Goal: Transaction & Acquisition: Book appointment/travel/reservation

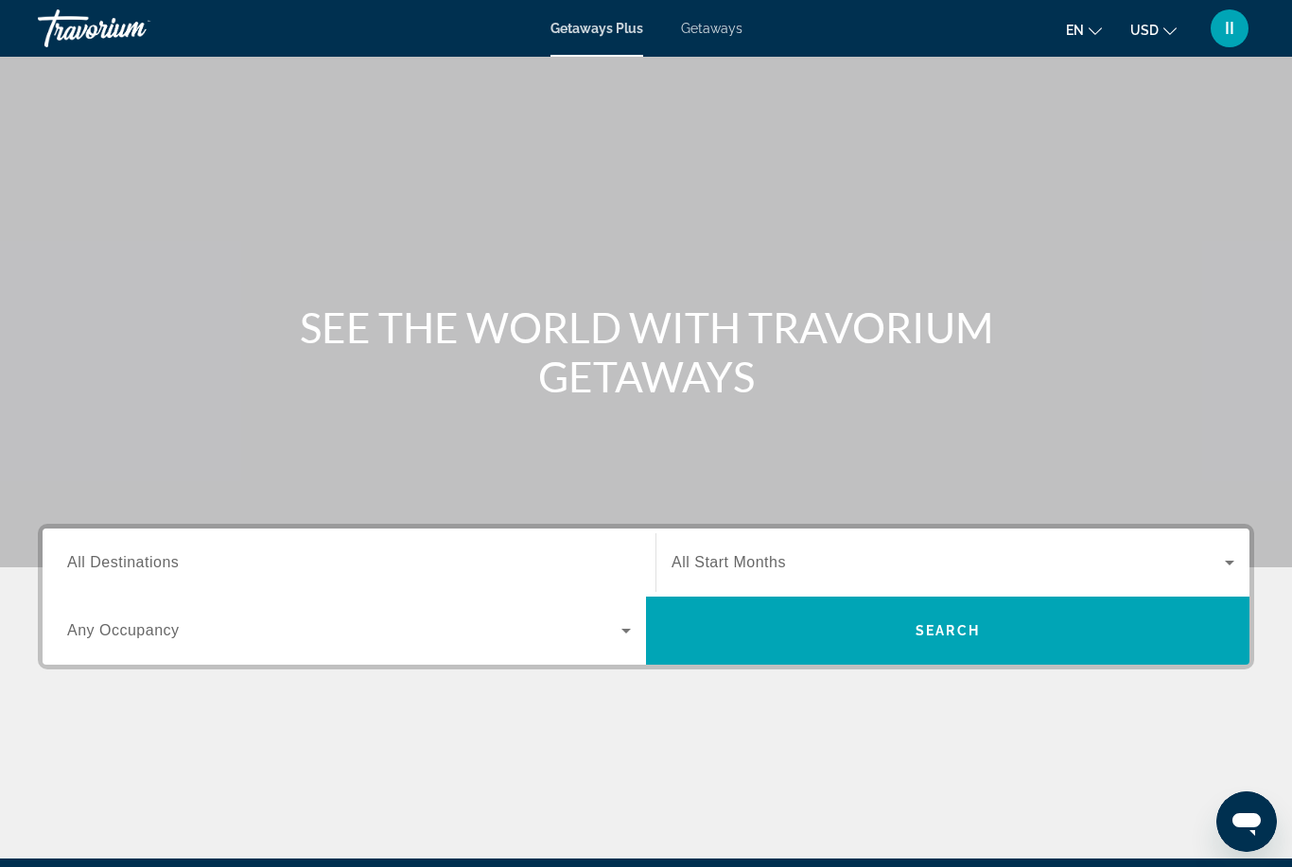
click at [721, 31] on span "Getaways" at bounding box center [711, 28] width 61 height 15
drag, startPoint x: 271, startPoint y: 561, endPoint x: 271, endPoint y: 338, distance: 223.2
click at [271, 561] on input "Destination All Destinations" at bounding box center [349, 563] width 564 height 23
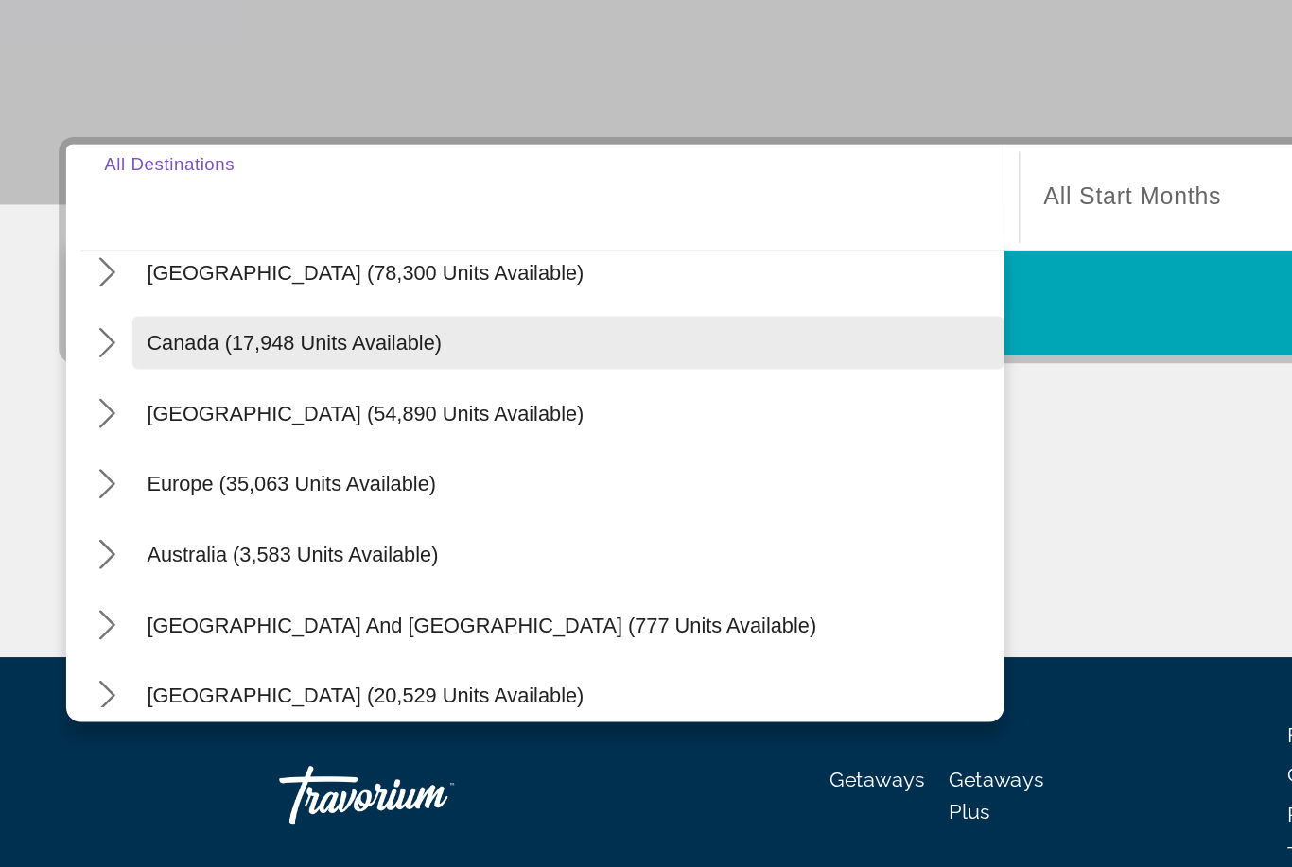
scroll to position [9, 0]
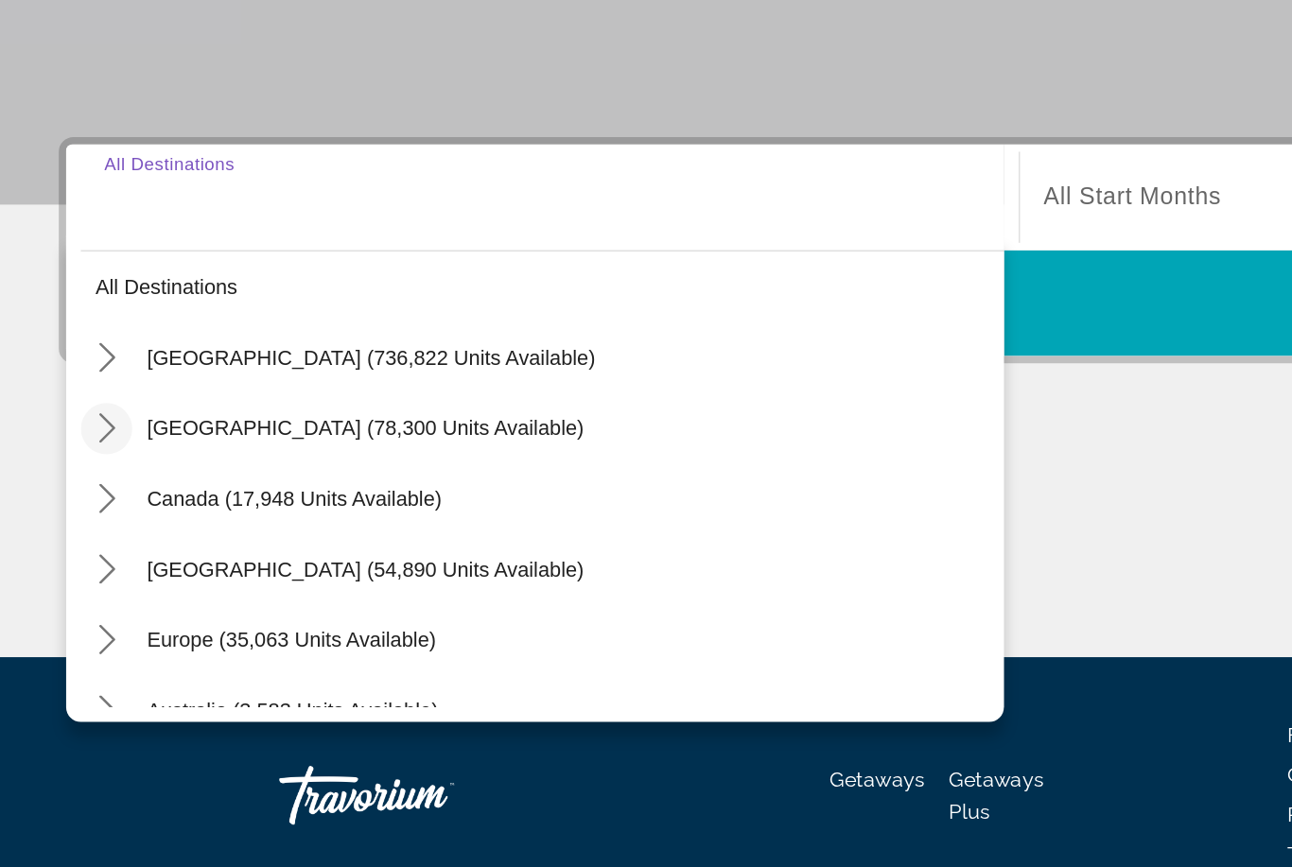
click at [76, 484] on icon "Toggle Mexico (78,300 units available) submenu" at bounding box center [69, 493] width 19 height 19
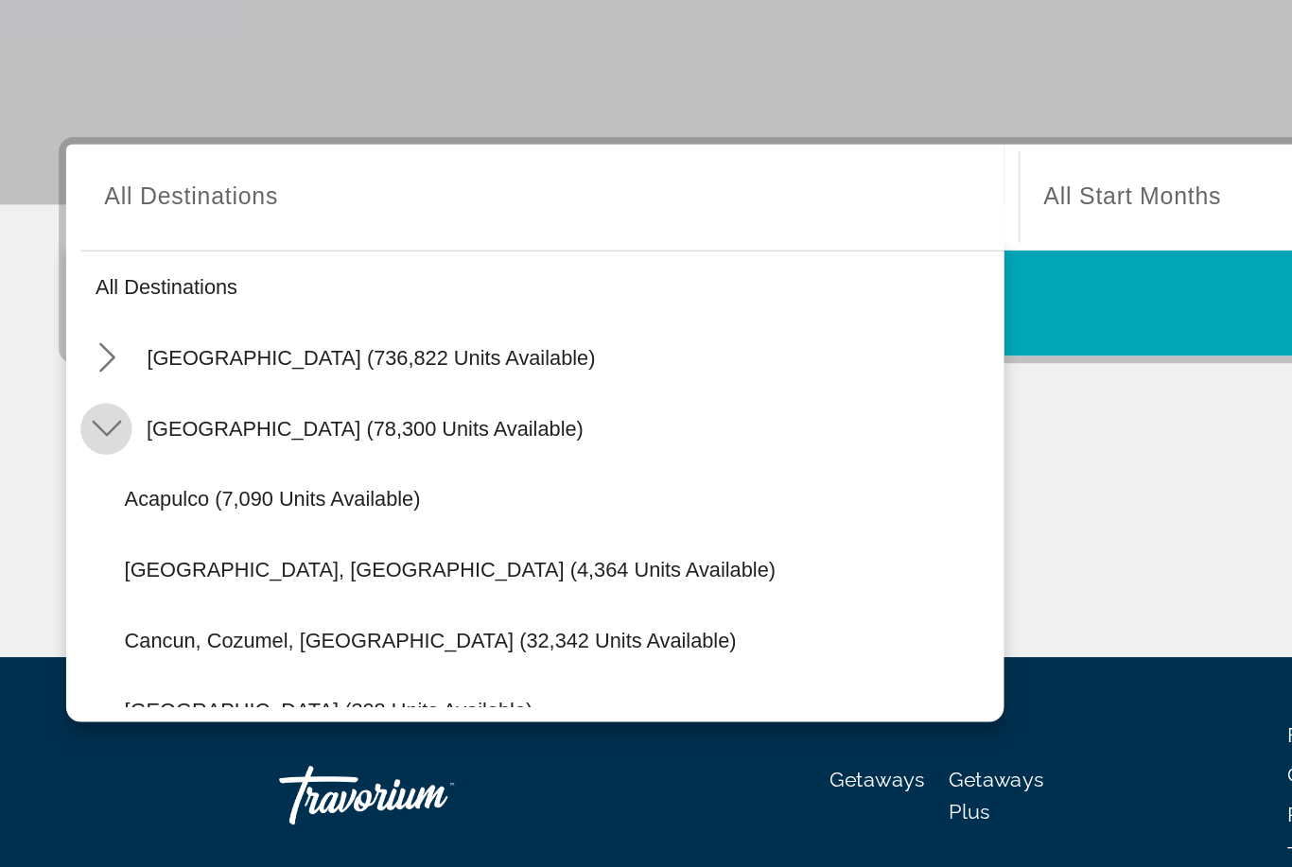
click at [70, 478] on mat-icon "Toggle Mexico (78,300 units available) submenu" at bounding box center [68, 494] width 33 height 33
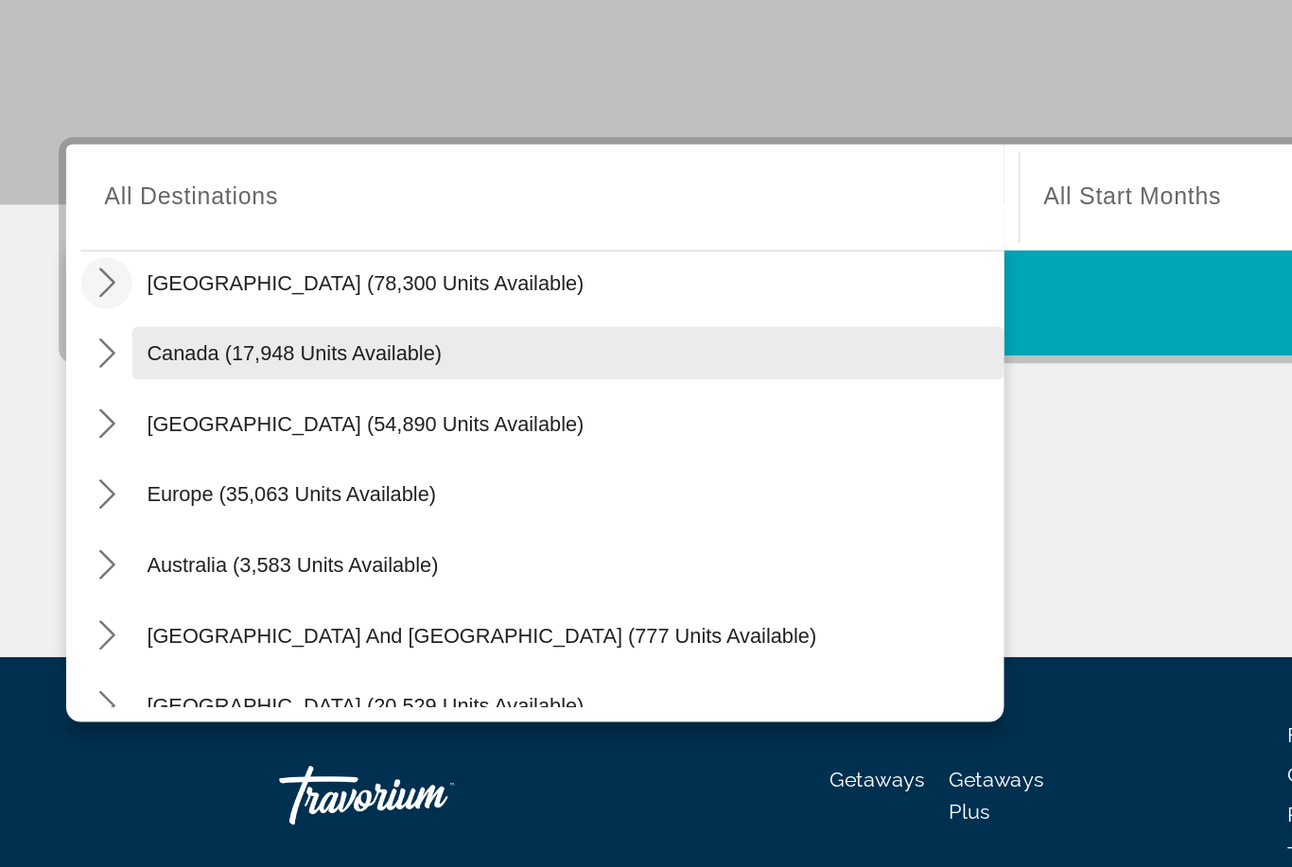
scroll to position [104, 0]
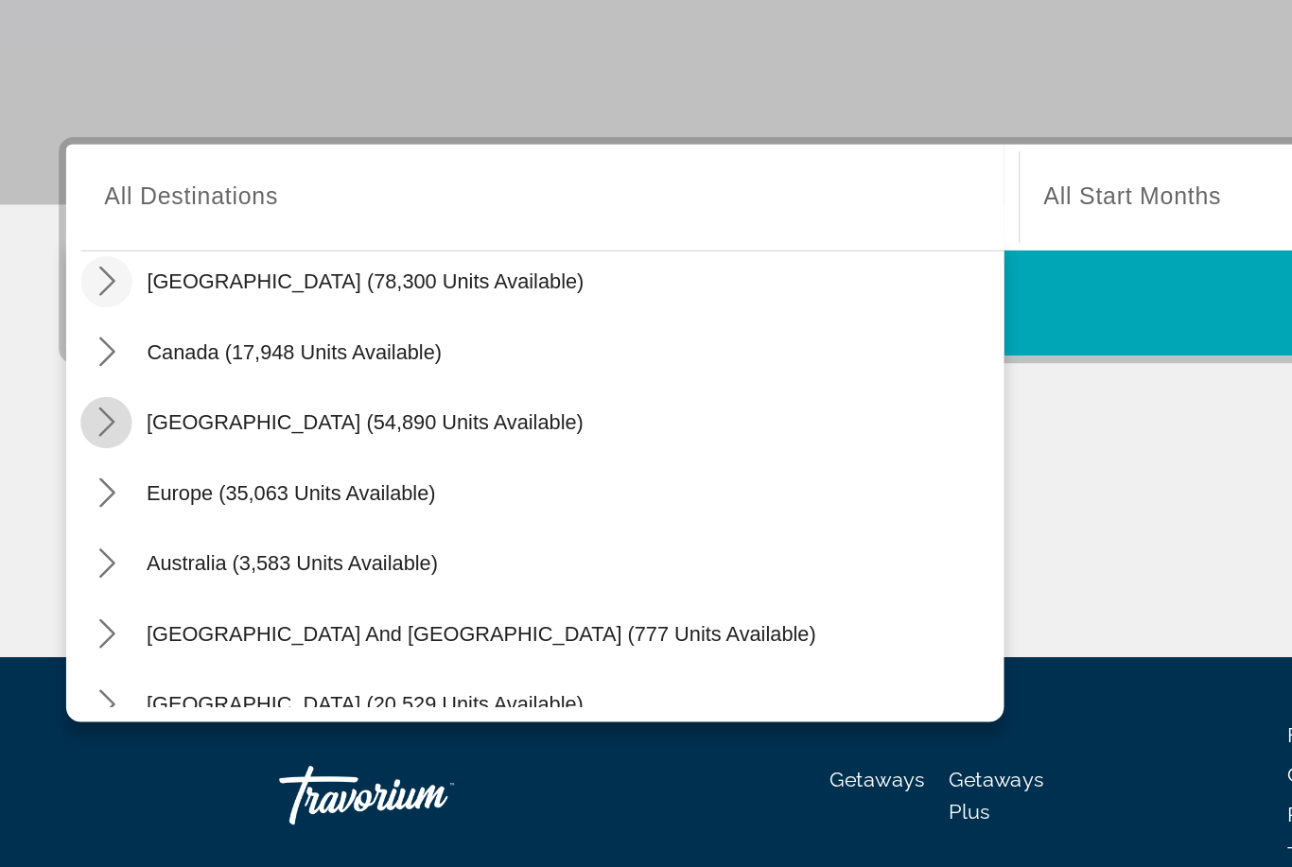
click at [80, 474] on mat-icon "Toggle Caribbean & Atlantic Islands (54,890 units available) submenu" at bounding box center [68, 490] width 33 height 33
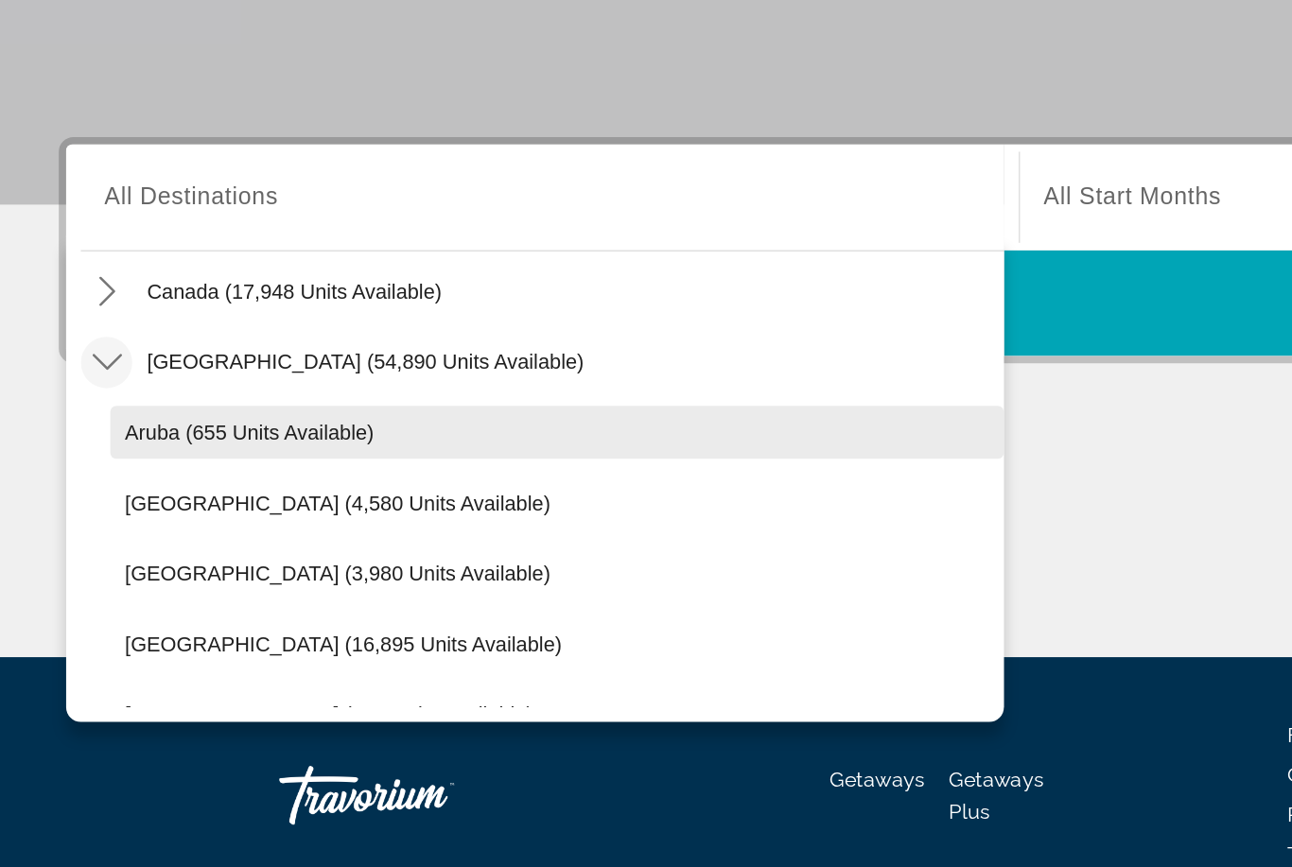
scroll to position [141, 0]
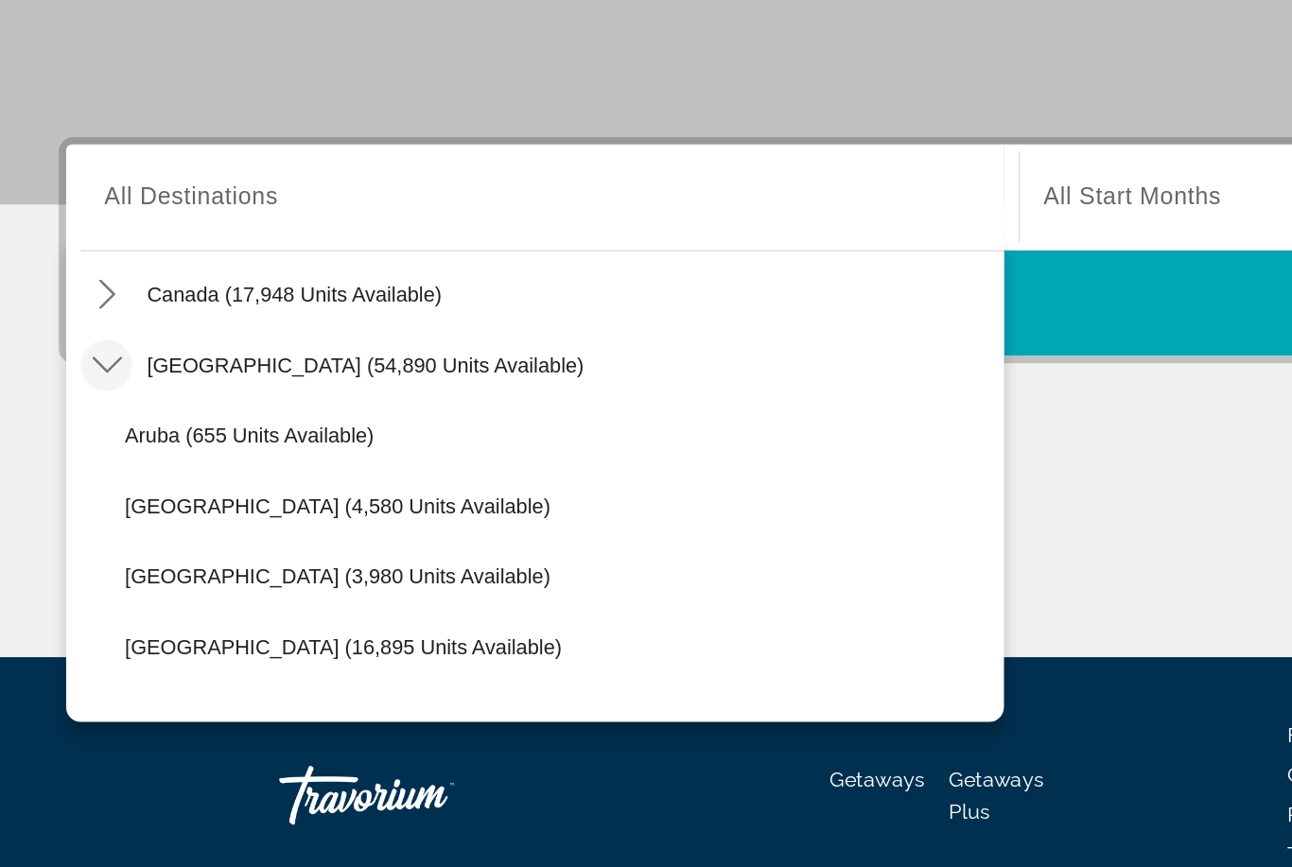
click at [74, 444] on icon "Toggle Caribbean & Atlantic Islands (54,890 units available) submenu" at bounding box center [69, 453] width 19 height 19
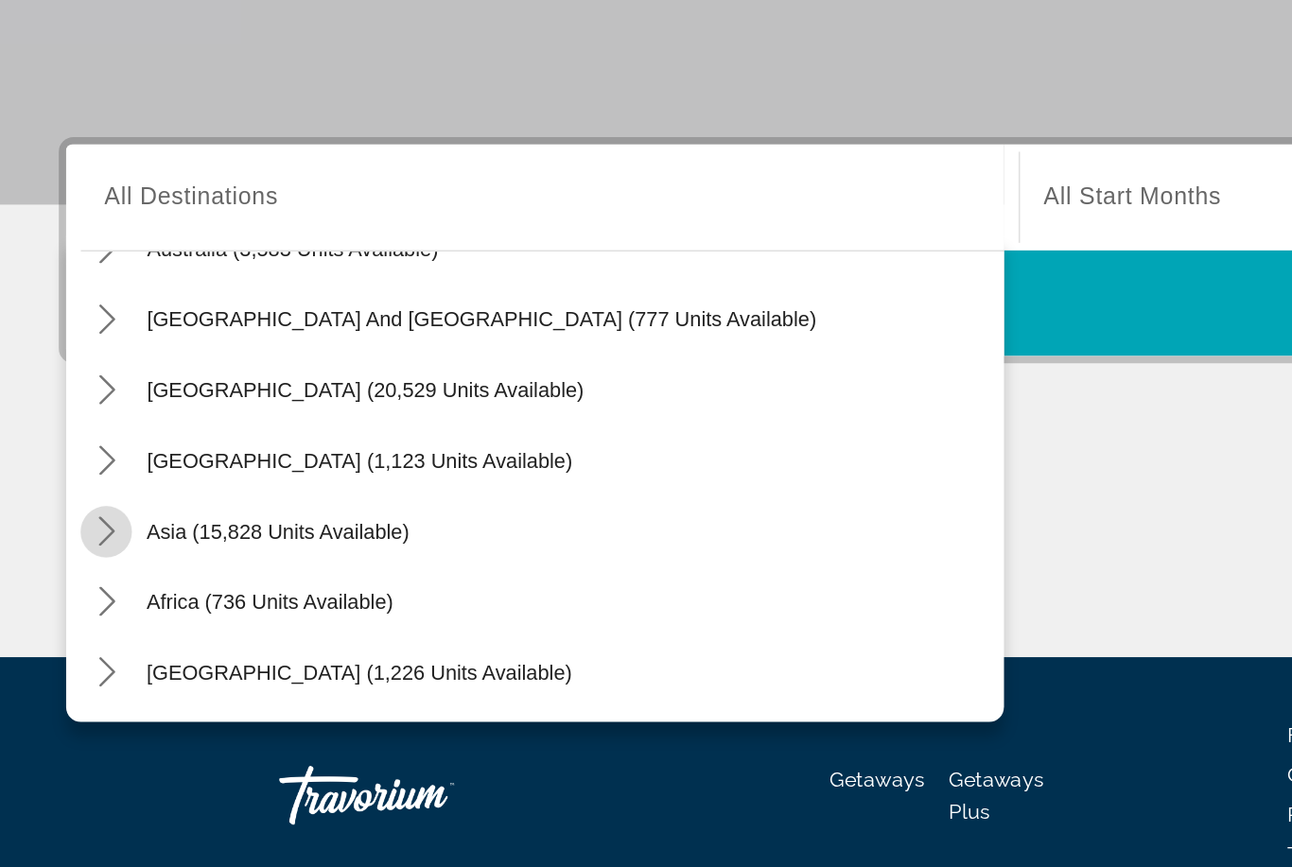
click at [58, 544] on mat-icon "Toggle Asia (15,828 units available) submenu" at bounding box center [68, 560] width 33 height 33
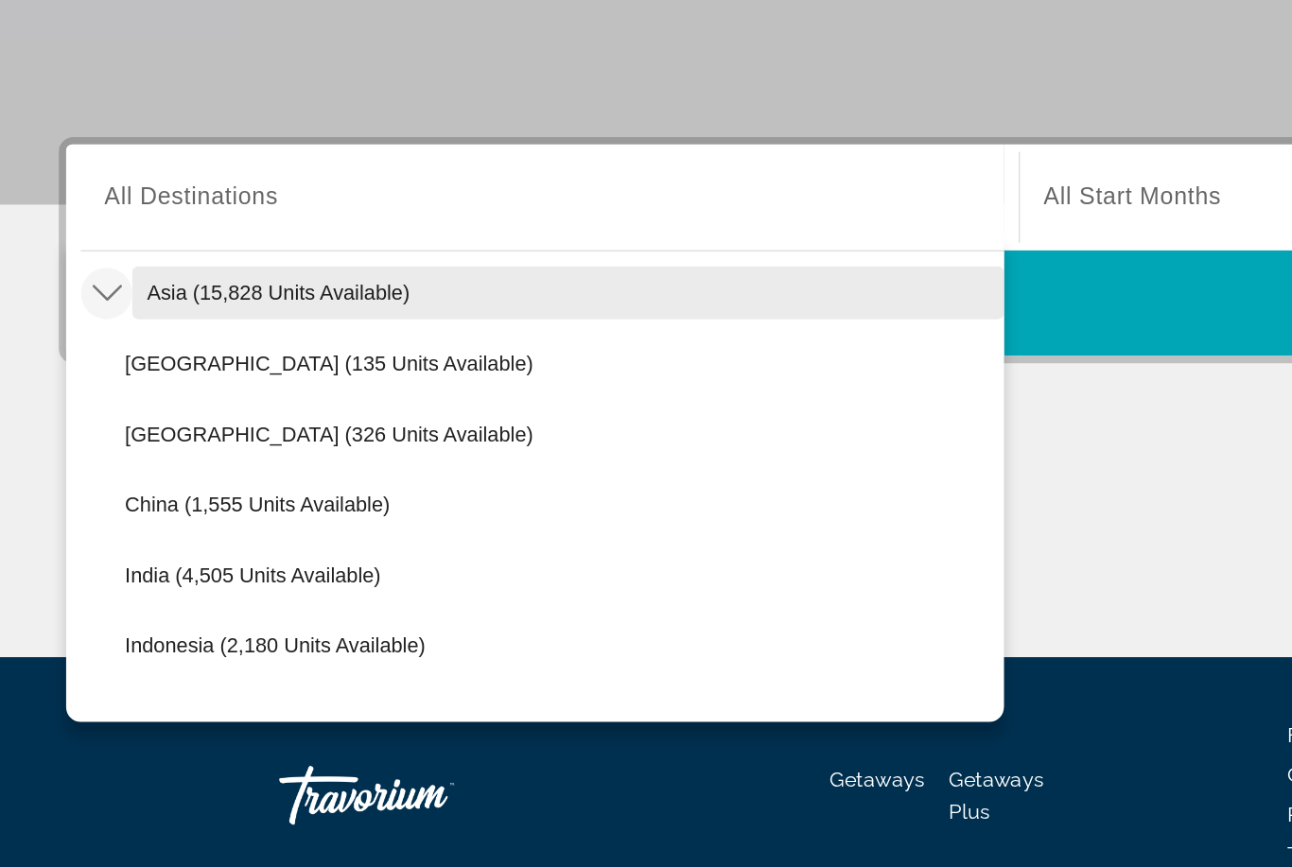
scroll to position [459, 0]
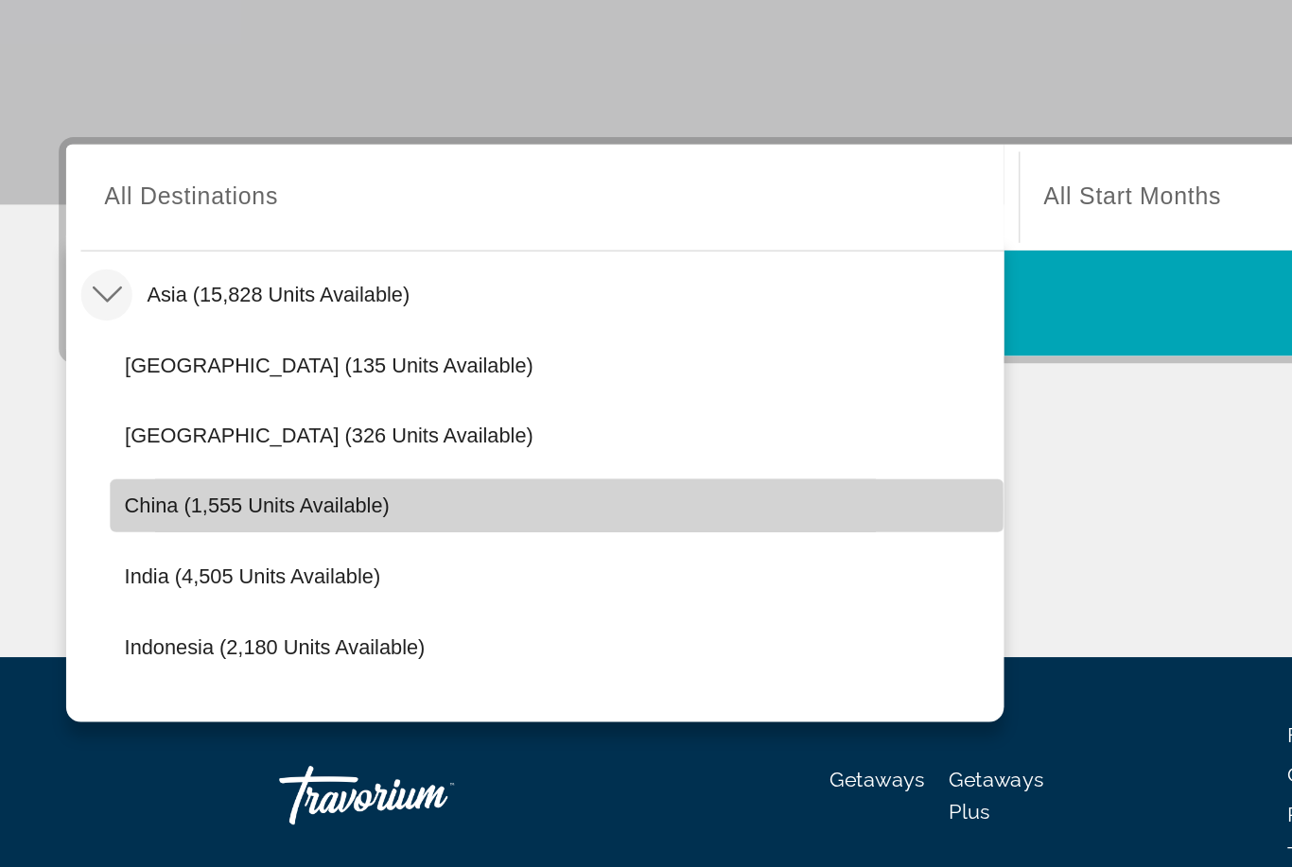
click at [141, 536] on span "China (1,555 units available)" at bounding box center [165, 543] width 170 height 15
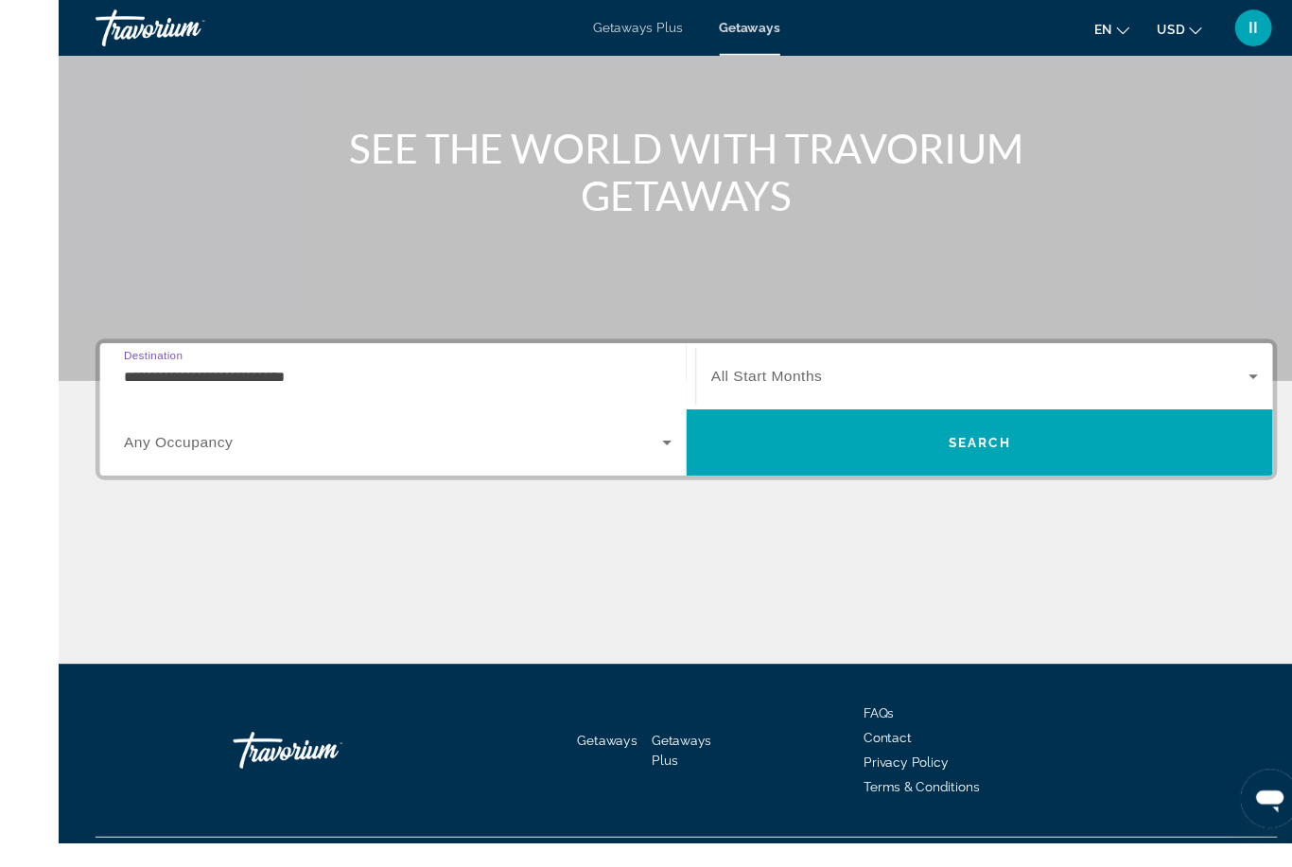
scroll to position [163, 0]
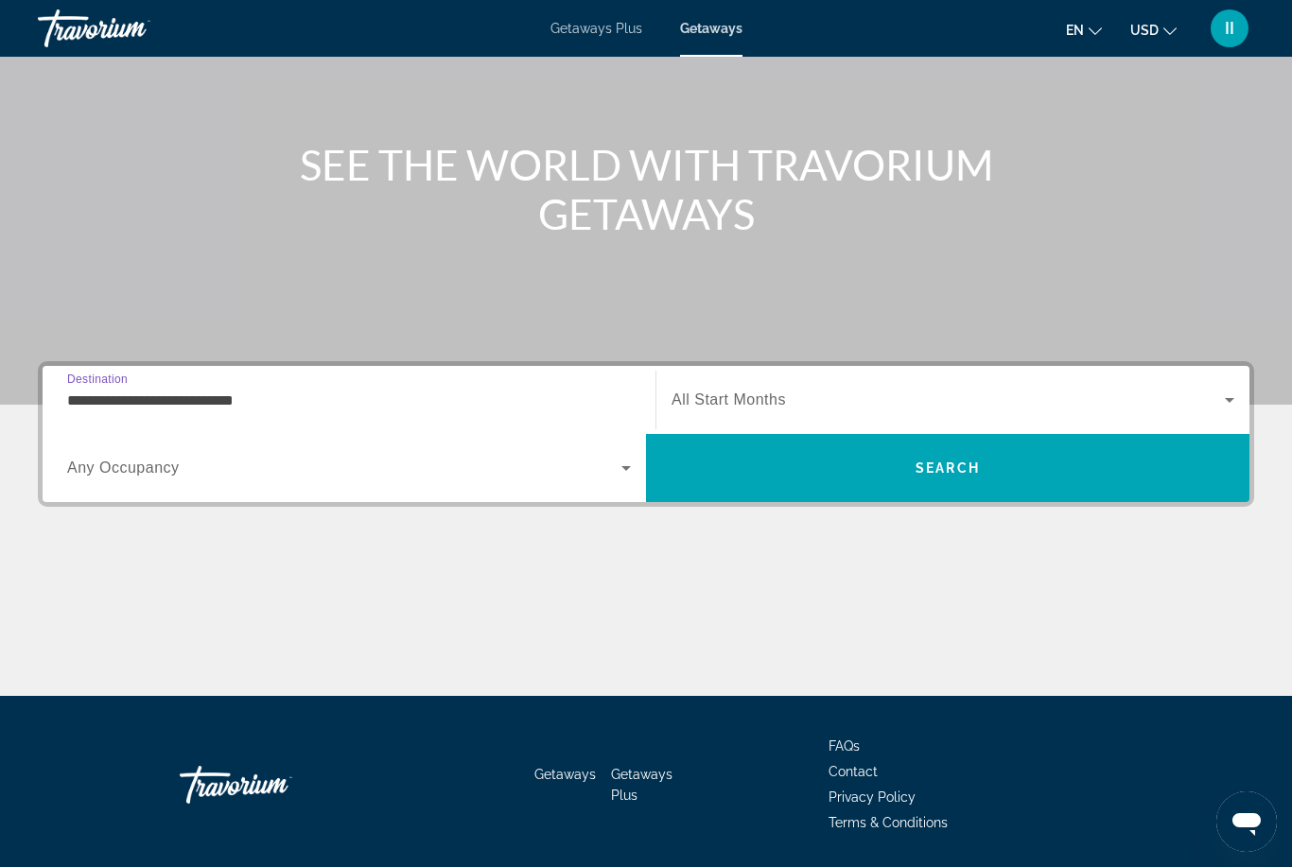
click at [255, 401] on input "**********" at bounding box center [349, 401] width 564 height 23
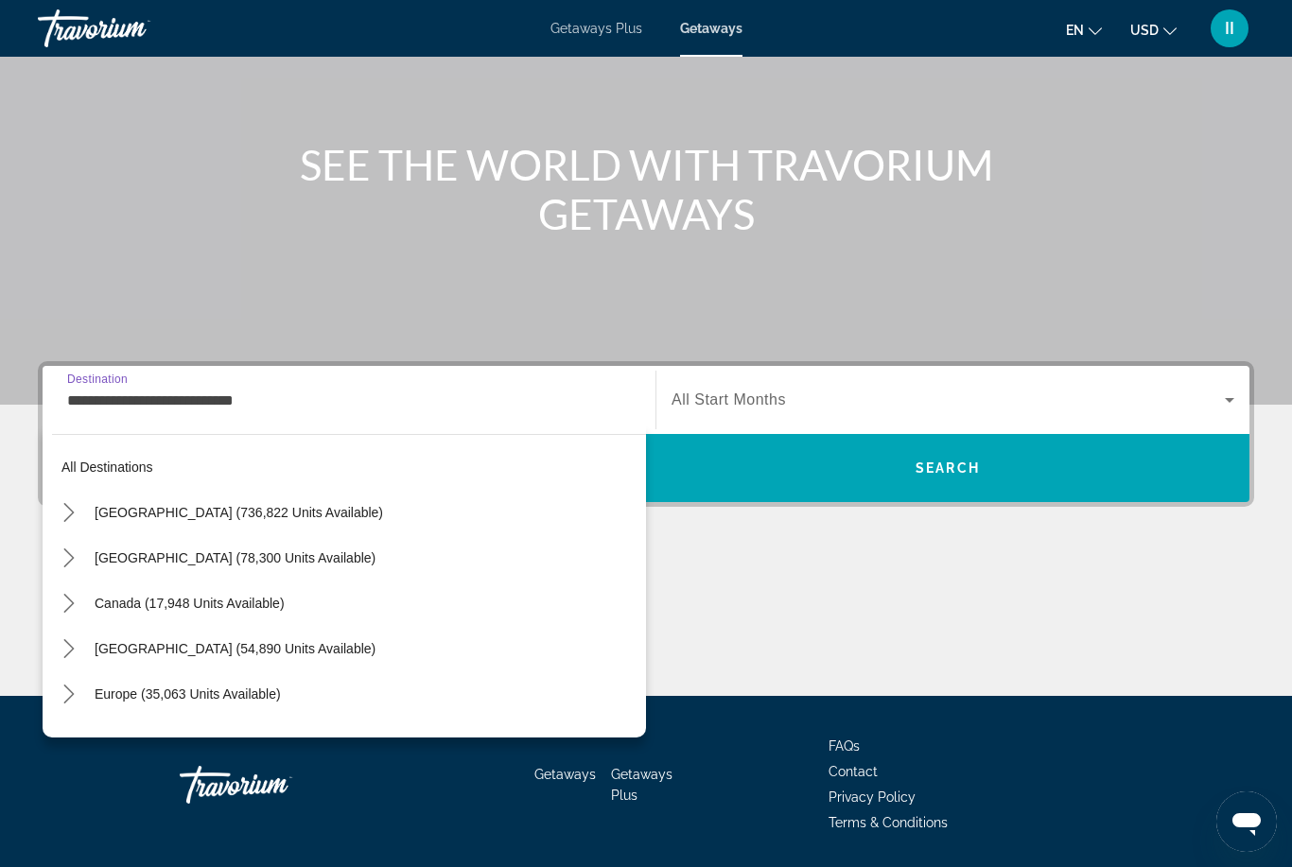
scroll to position [476, 0]
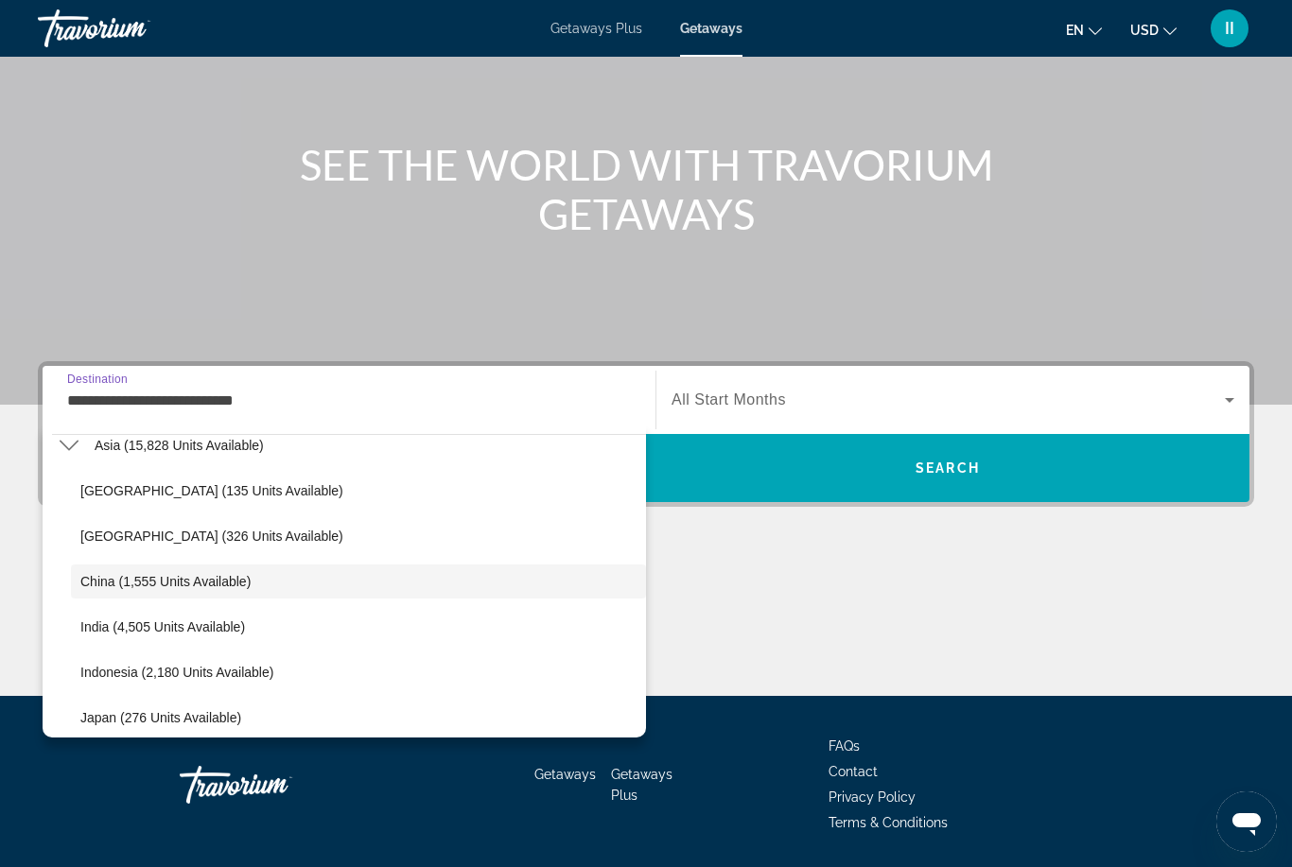
click at [67, 447] on icon "Toggle Asia (15,828 units available) submenu" at bounding box center [68, 446] width 19 height 10
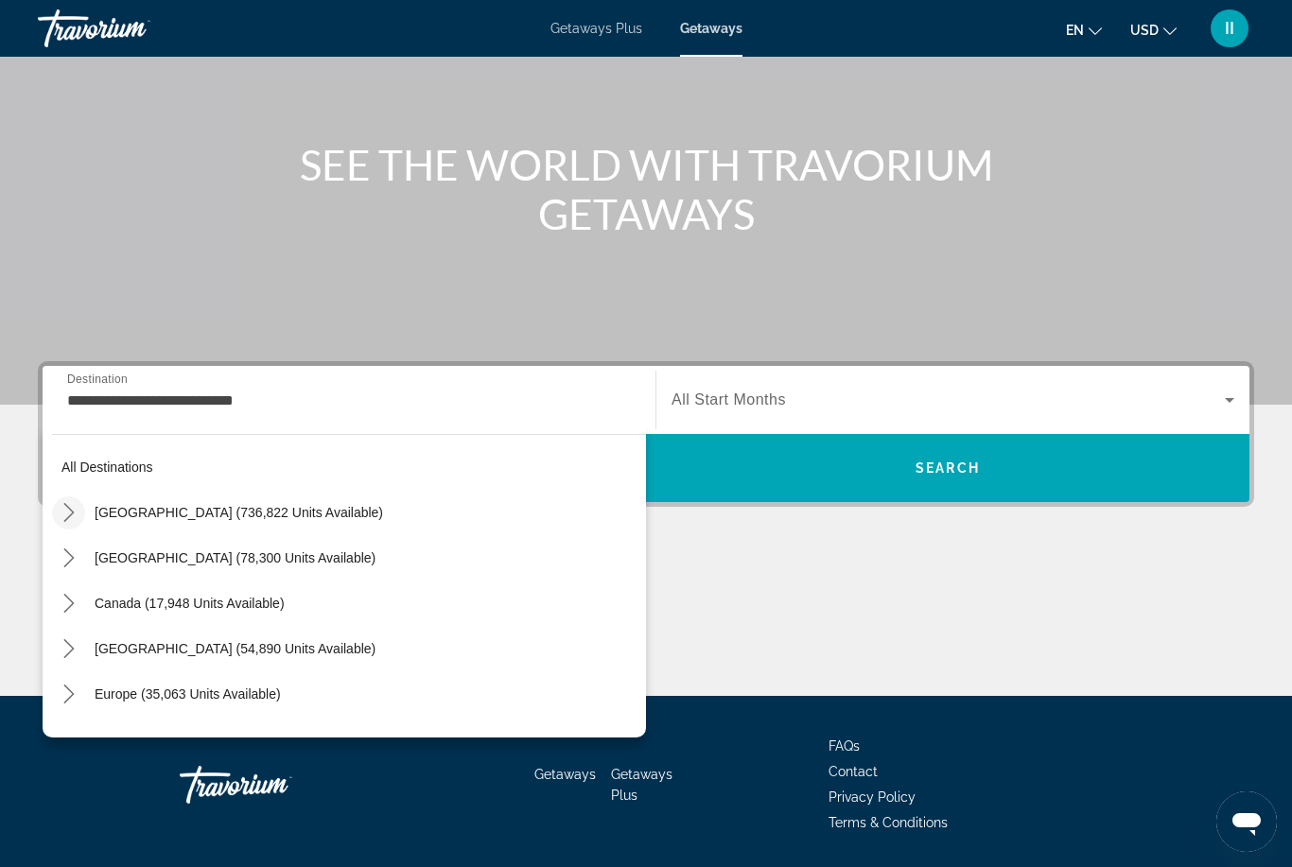
scroll to position [0, 0]
click at [73, 512] on icon "Toggle United States (736,822 units available) submenu" at bounding box center [68, 512] width 10 height 19
click at [83, 652] on icon "Toggle California (95,805 units available) submenu" at bounding box center [88, 648] width 19 height 19
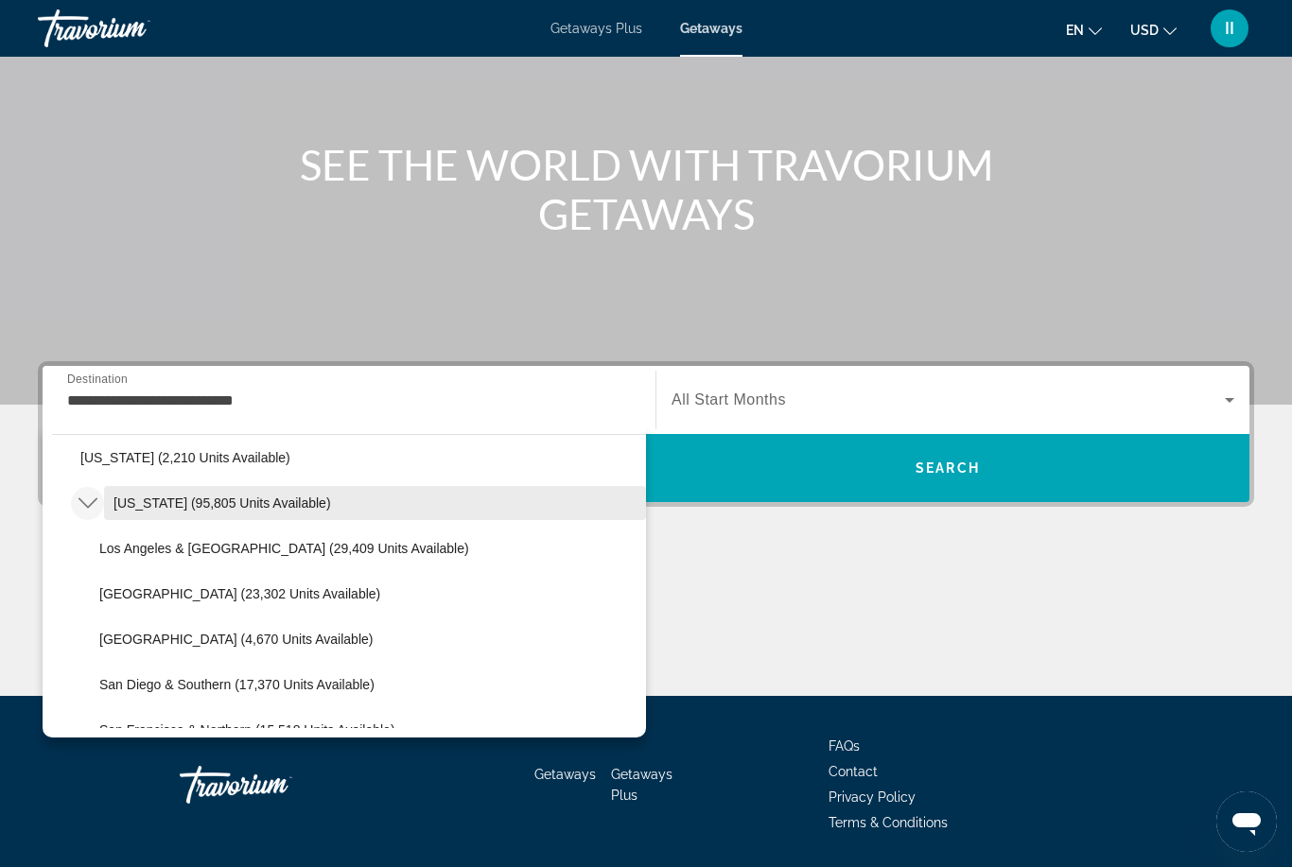
scroll to position [157, 0]
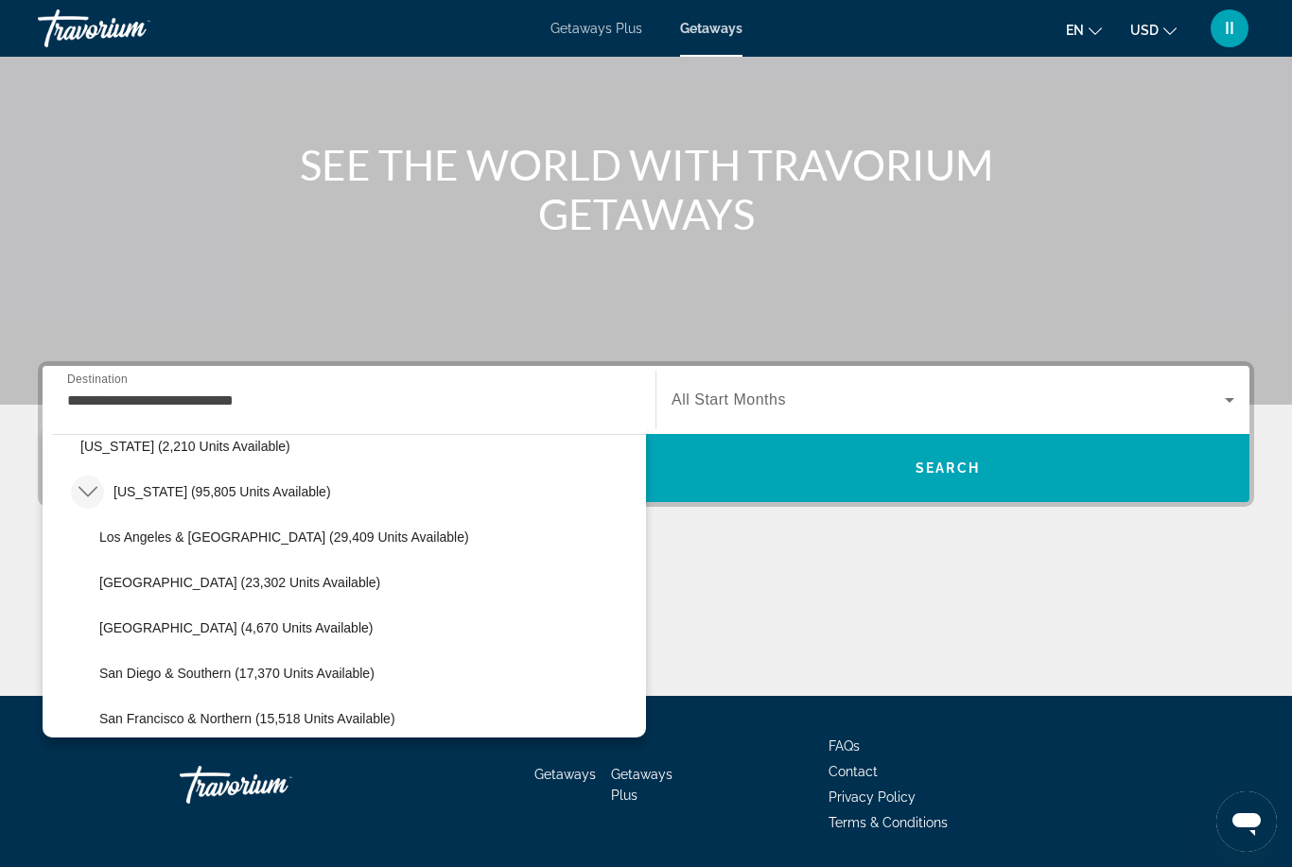
click at [149, 597] on span "Select destination: Lake Tahoe (23,302 units available)" at bounding box center [368, 582] width 556 height 45
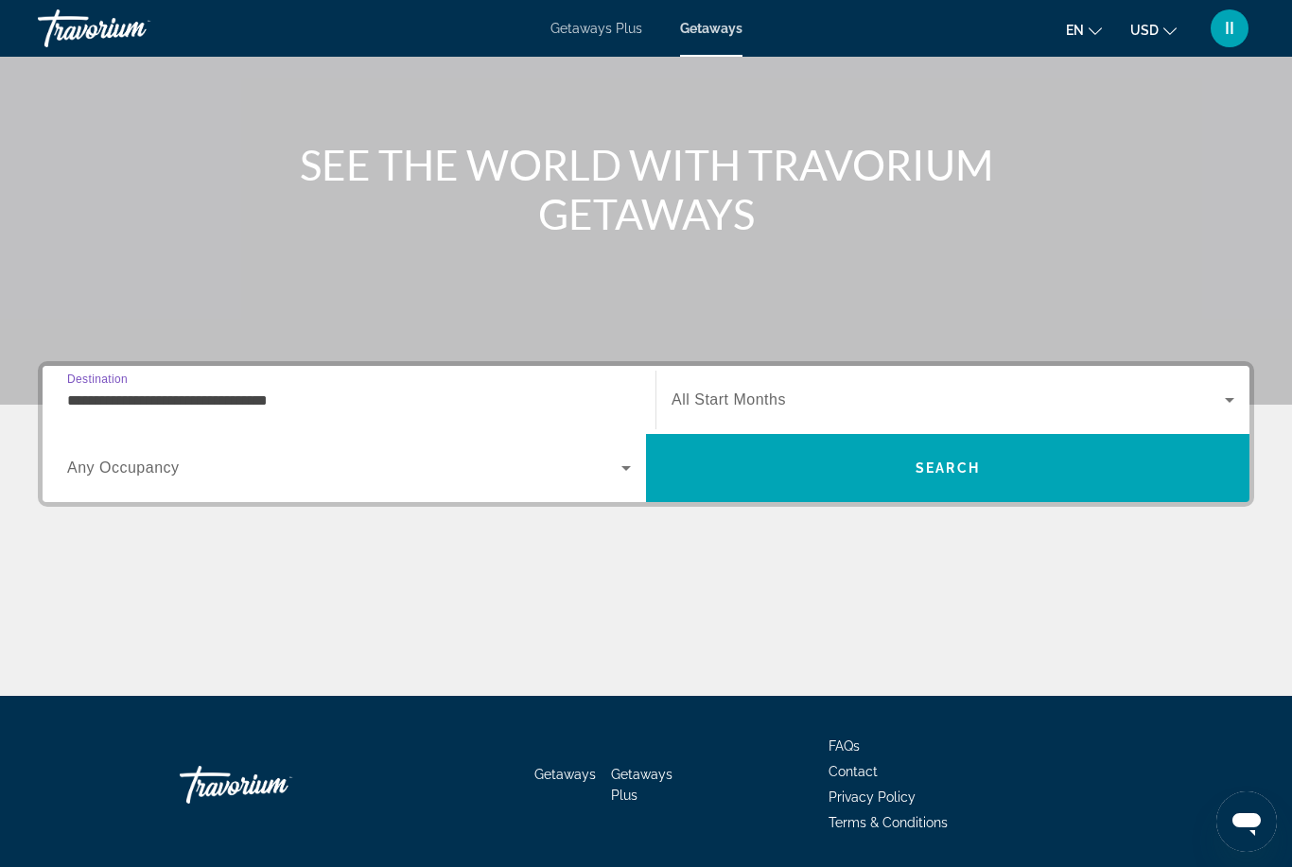
click at [879, 383] on div "Search widget" at bounding box center [953, 400] width 563 height 53
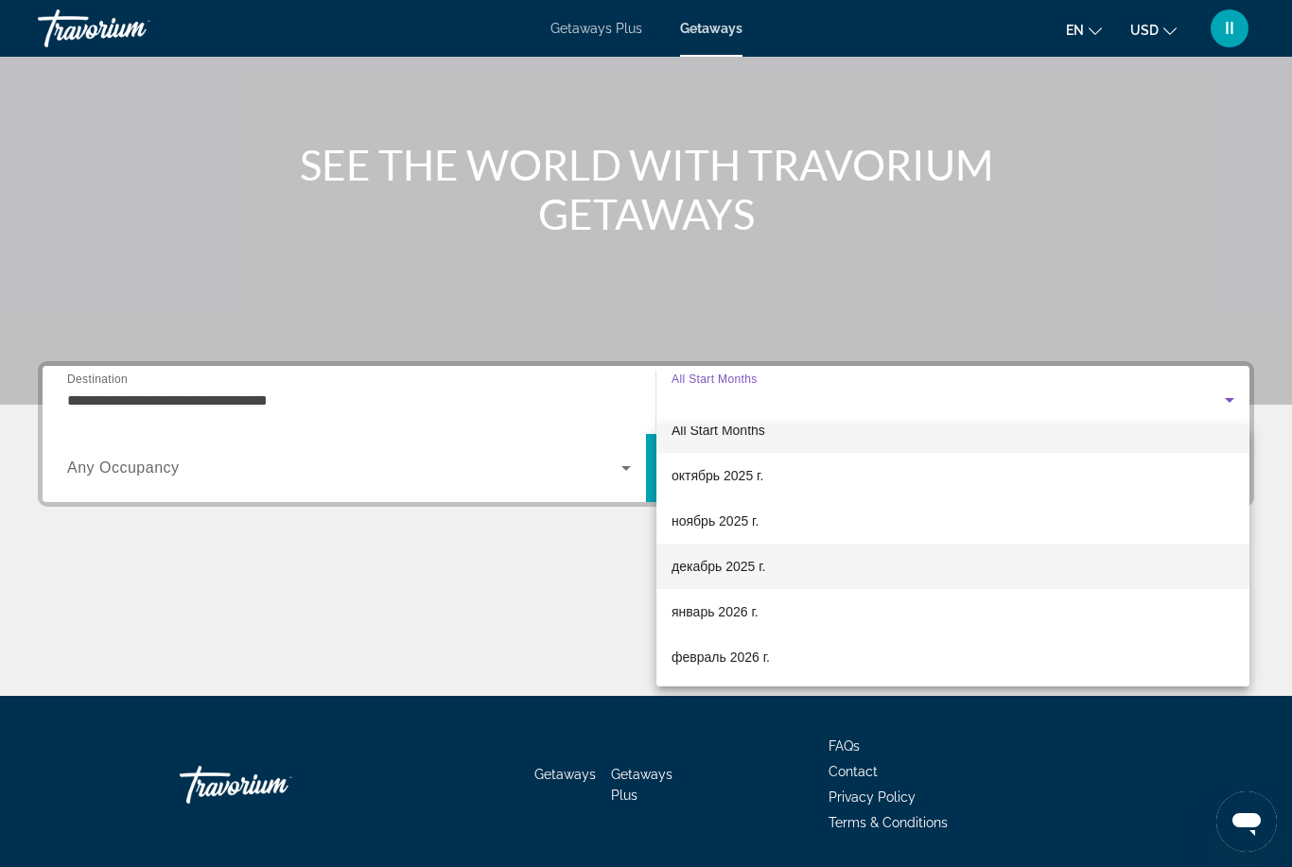
scroll to position [47, 0]
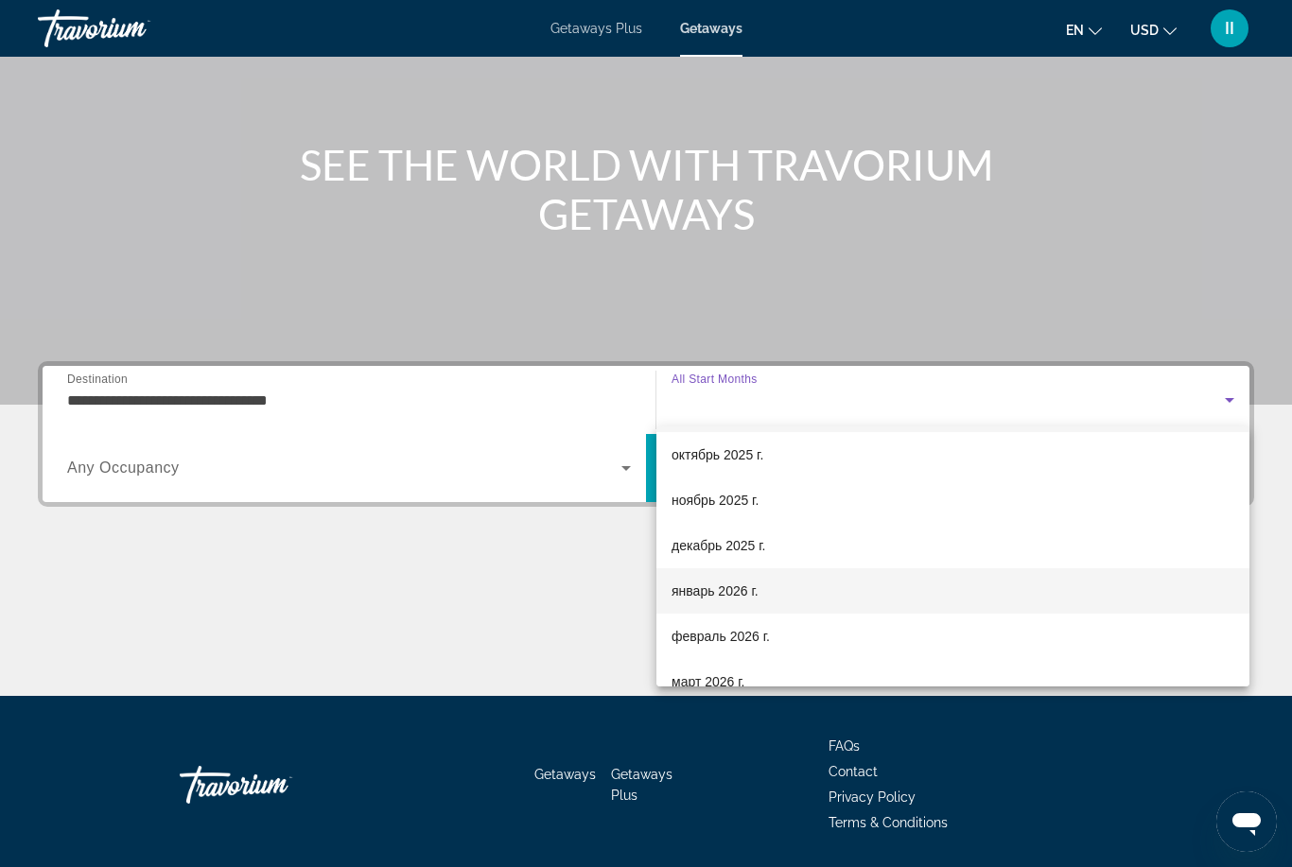
click at [729, 592] on span "январь 2026 г." at bounding box center [715, 591] width 87 height 23
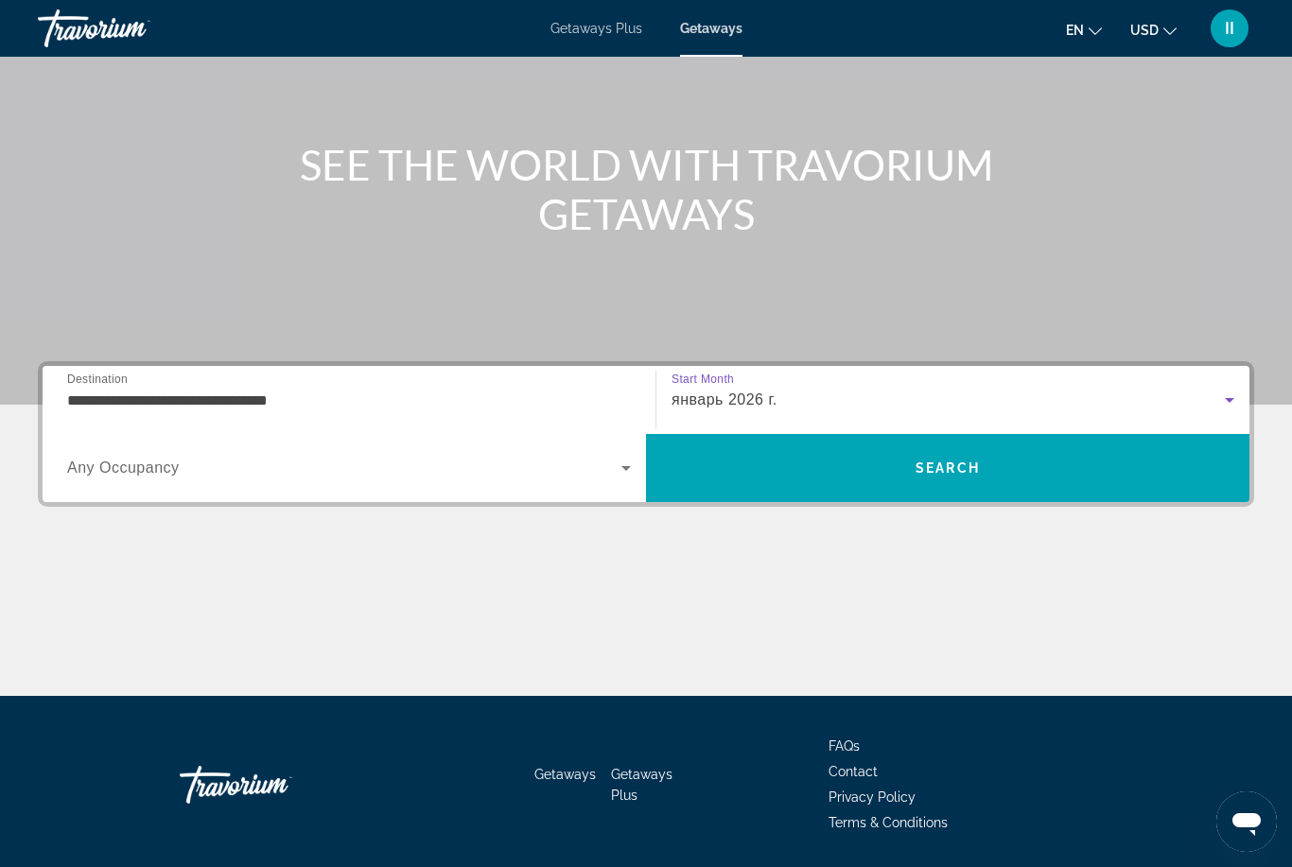
click at [259, 404] on input "**********" at bounding box center [349, 401] width 564 height 23
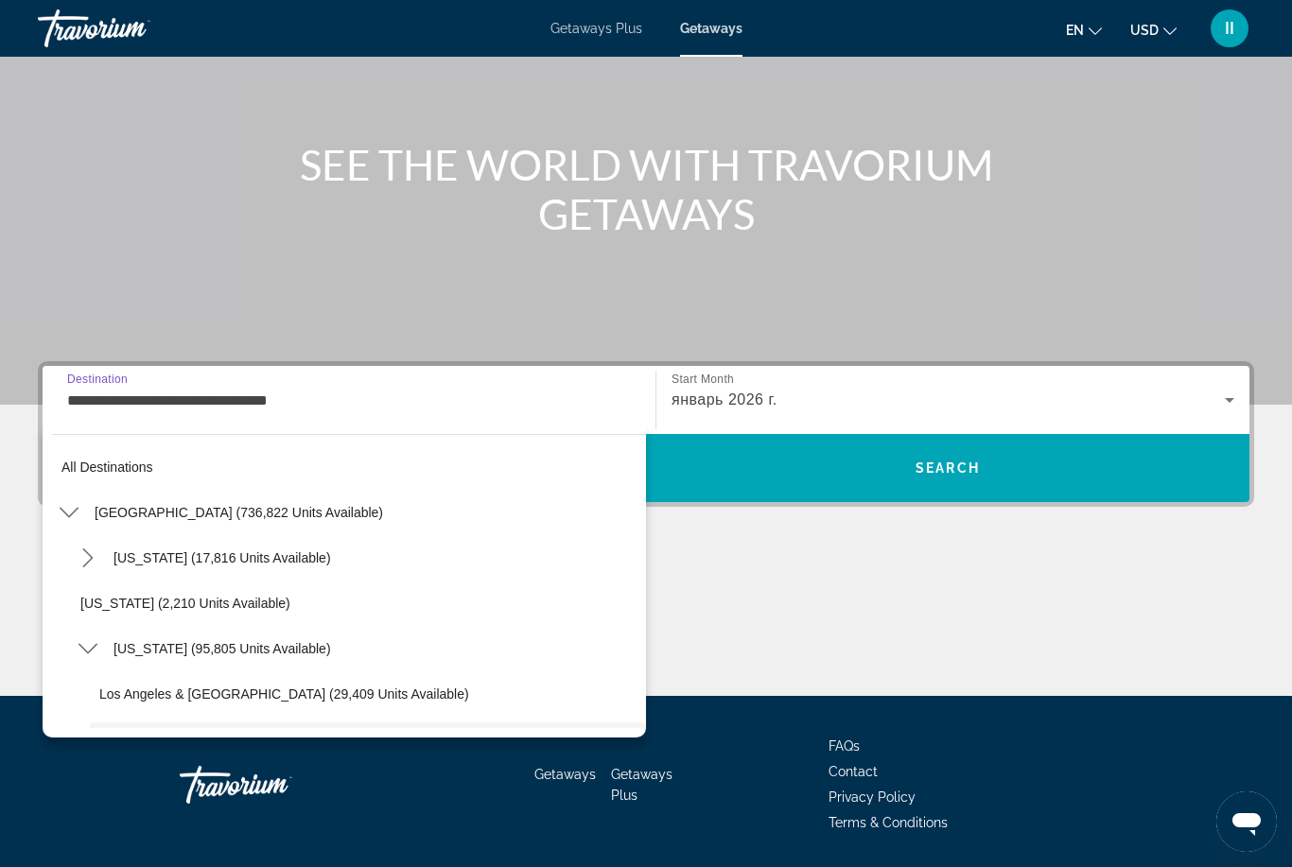
scroll to position [158, 0]
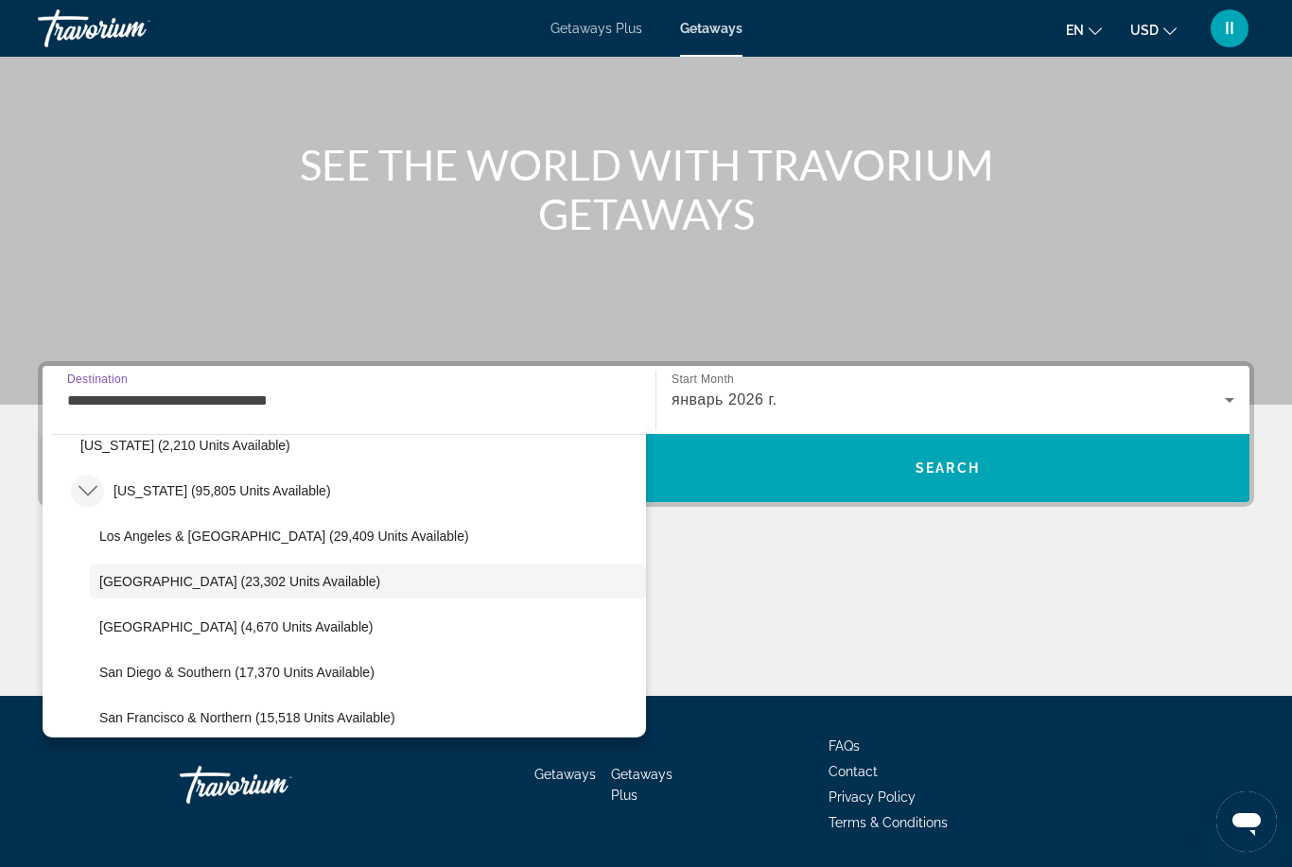
click at [82, 486] on icon "Toggle California (95,805 units available) submenu" at bounding box center [88, 490] width 19 height 19
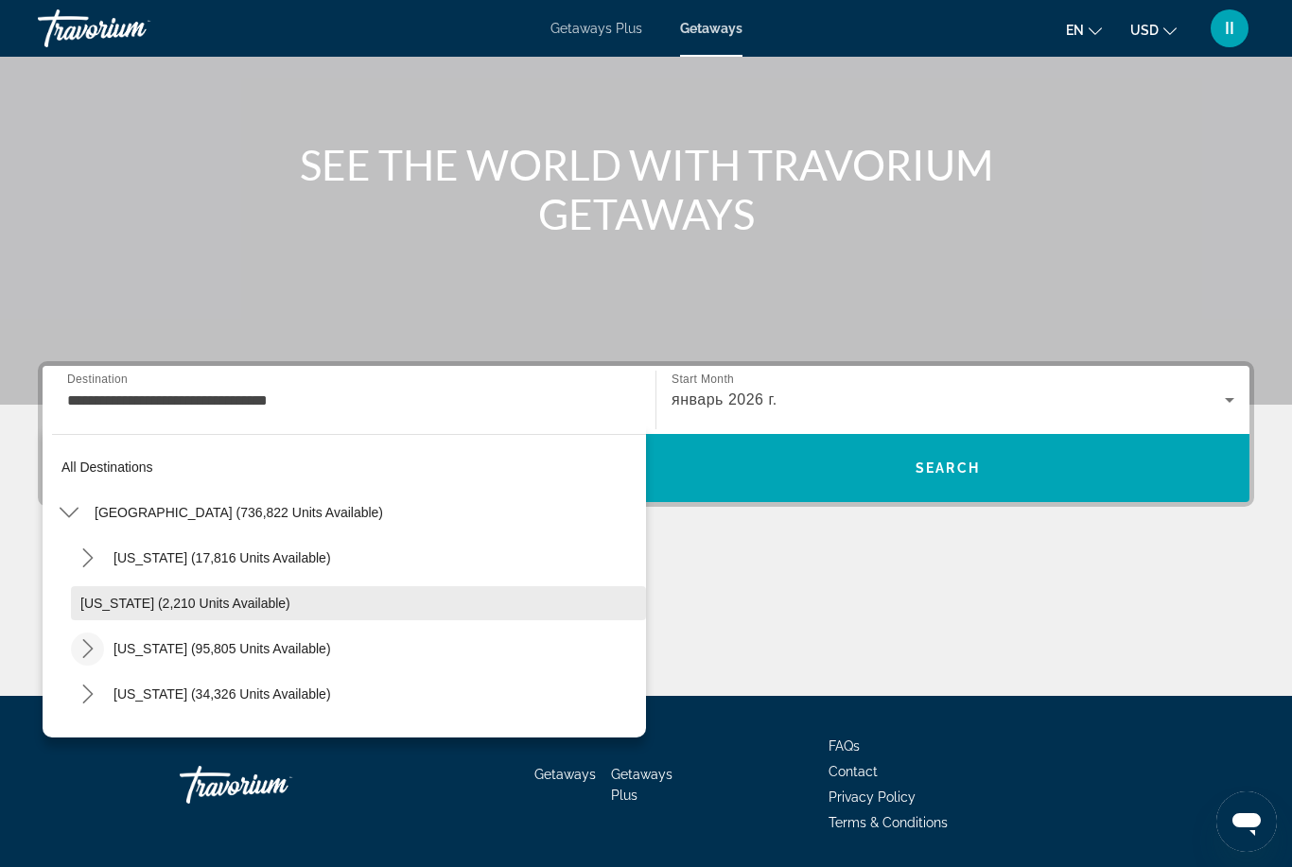
scroll to position [55, 0]
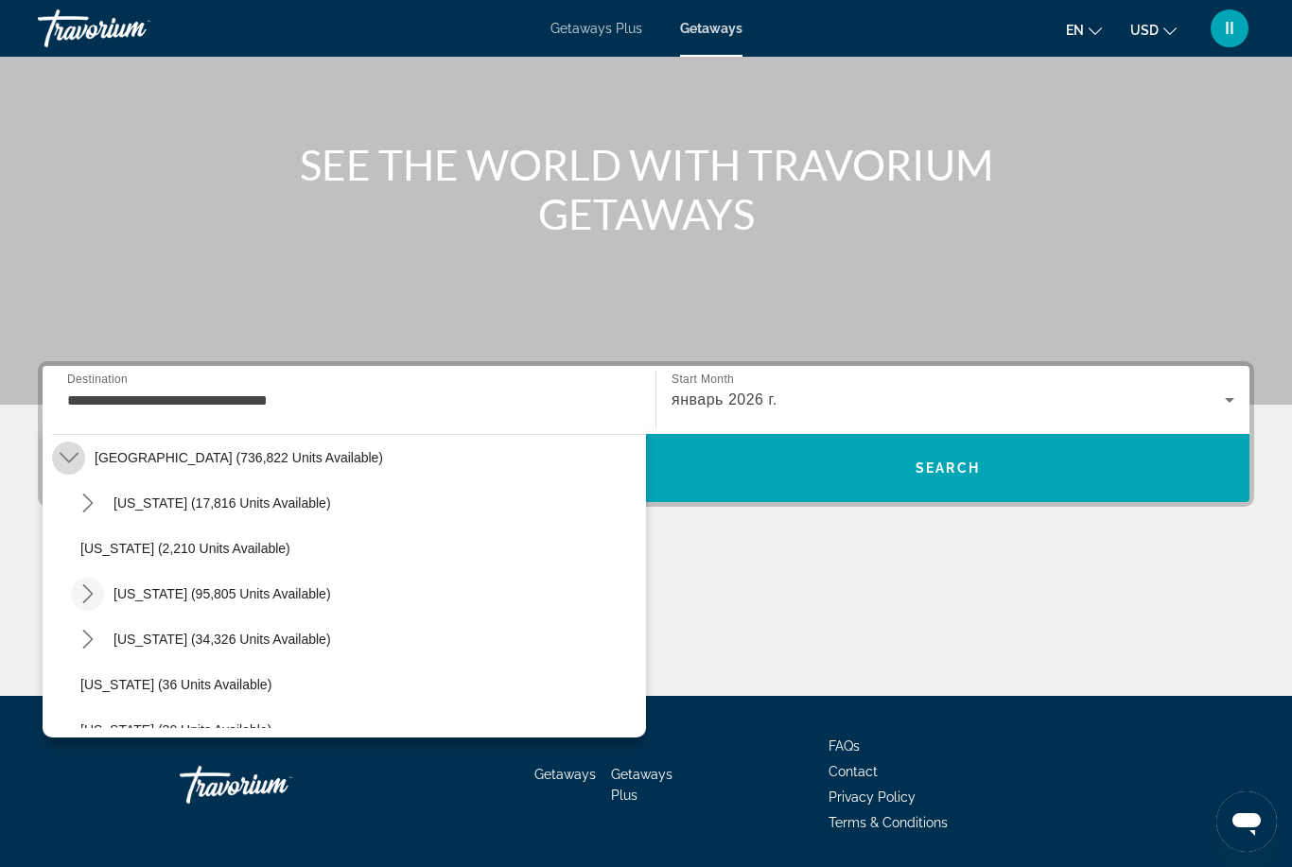
click at [73, 446] on mat-icon "Toggle United States (736,822 units available) submenu" at bounding box center [68, 458] width 33 height 33
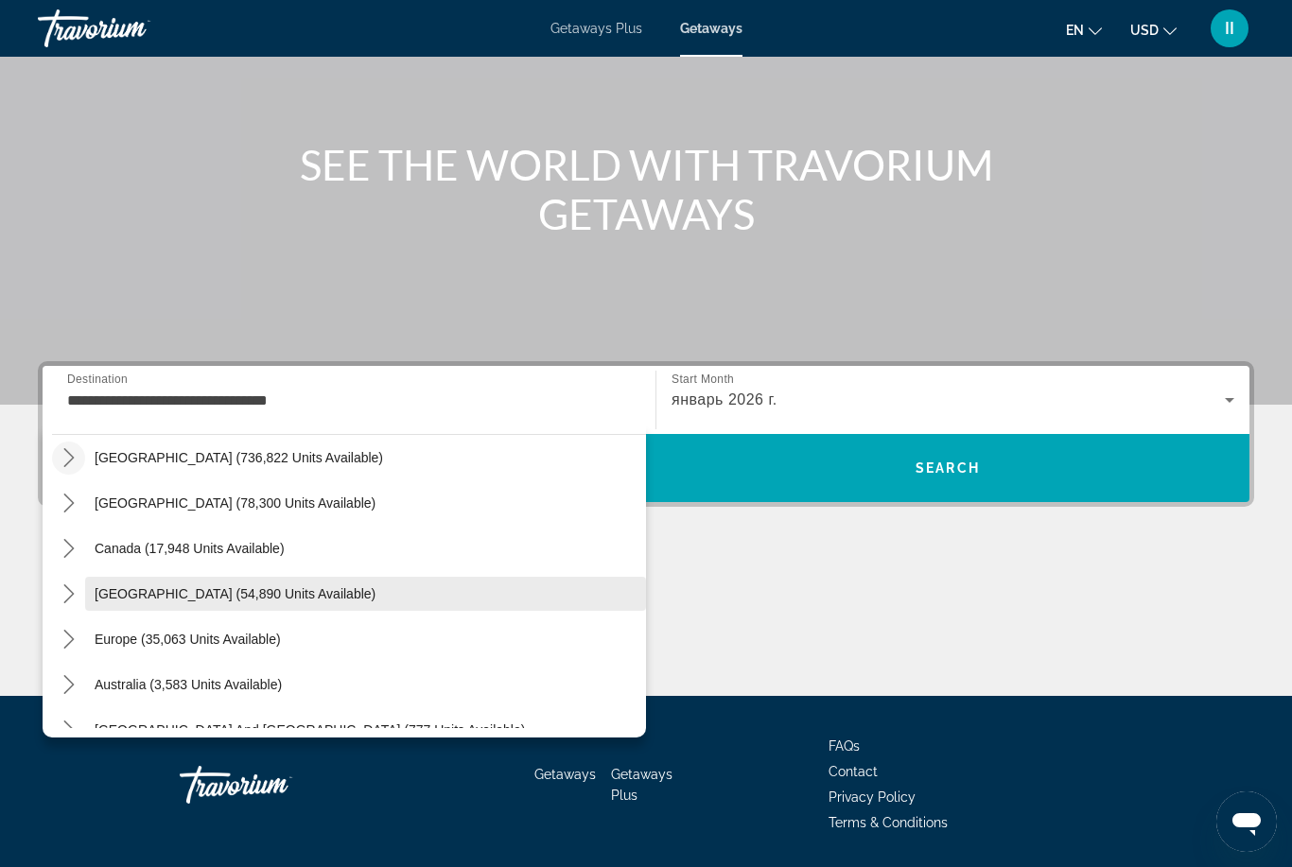
scroll to position [160, 0]
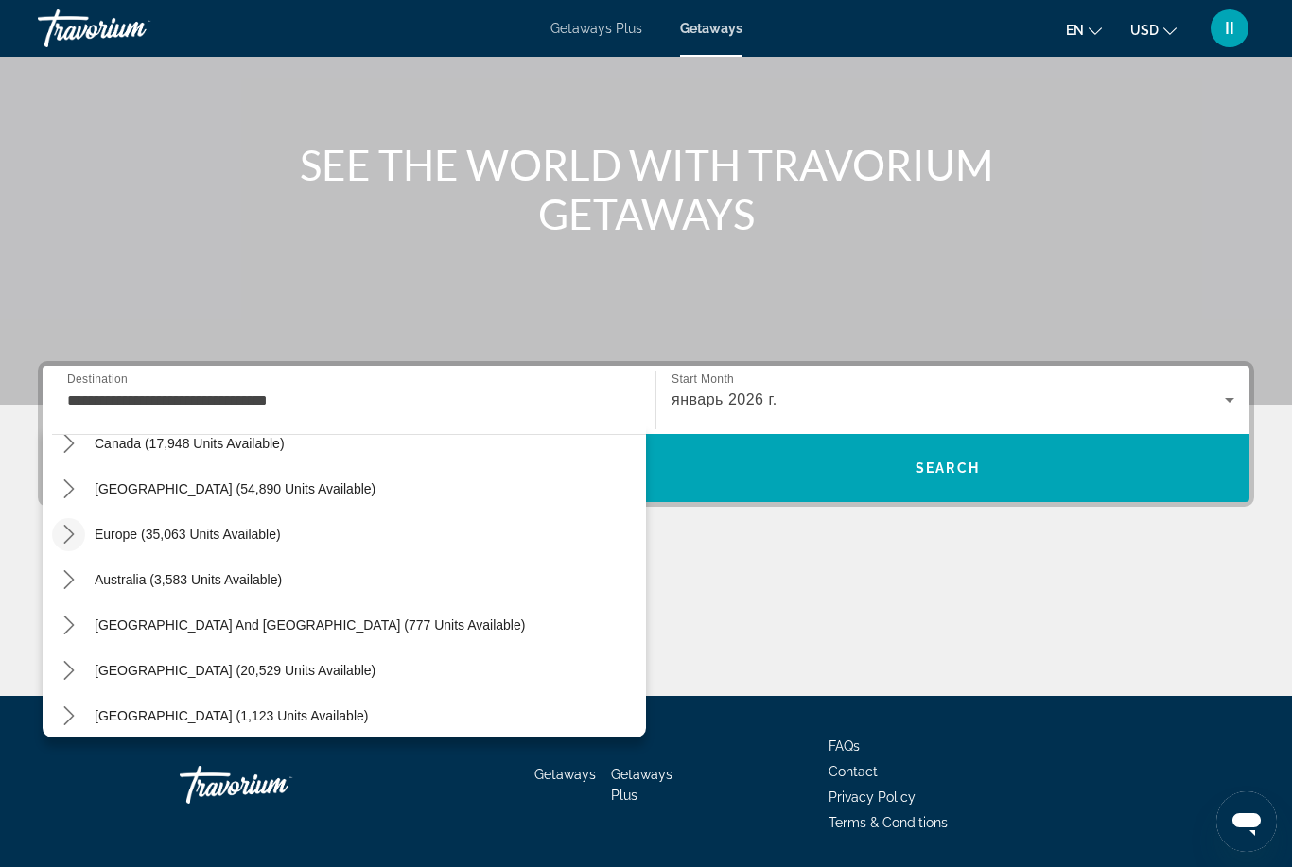
click at [65, 536] on icon "Toggle Europe (35,063 units available) submenu" at bounding box center [69, 534] width 19 height 19
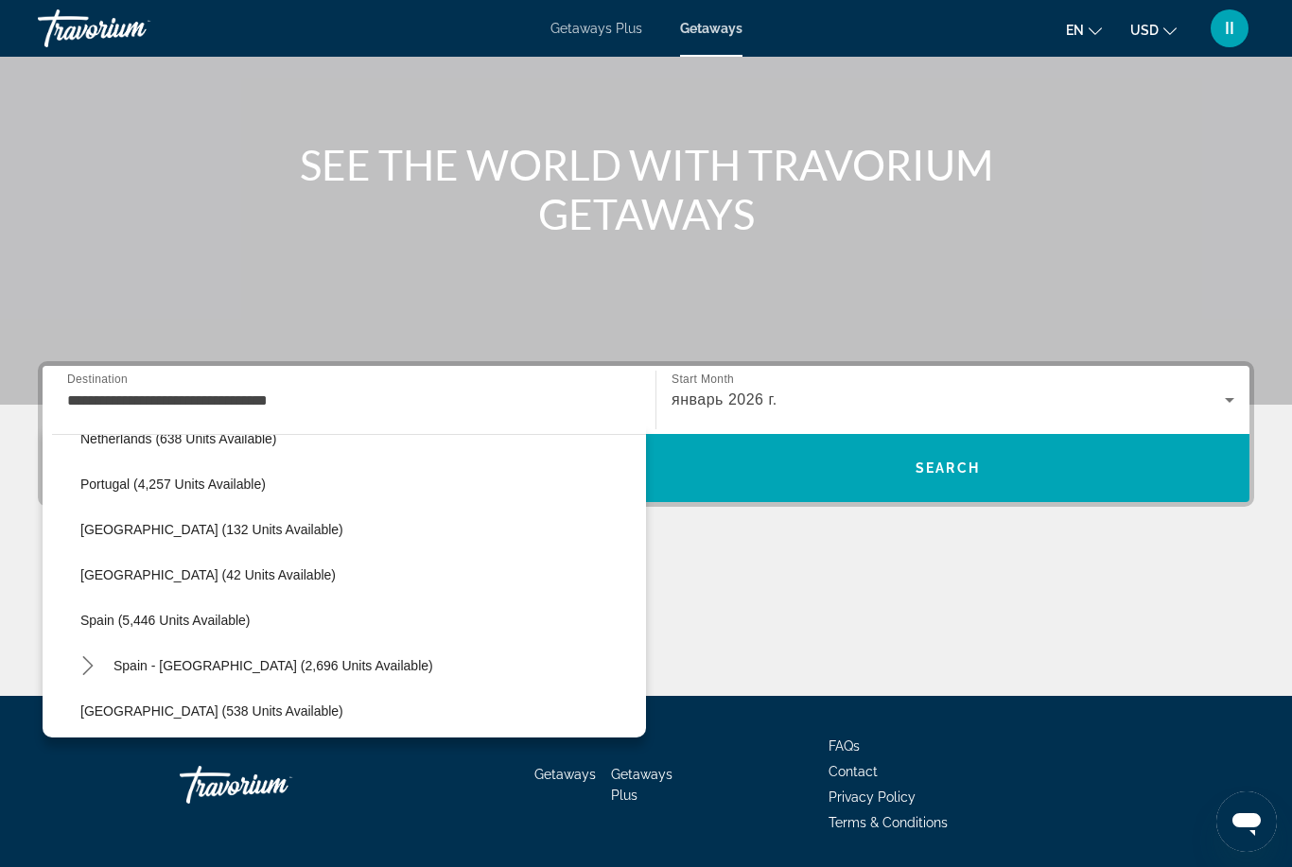
scroll to position [973, 0]
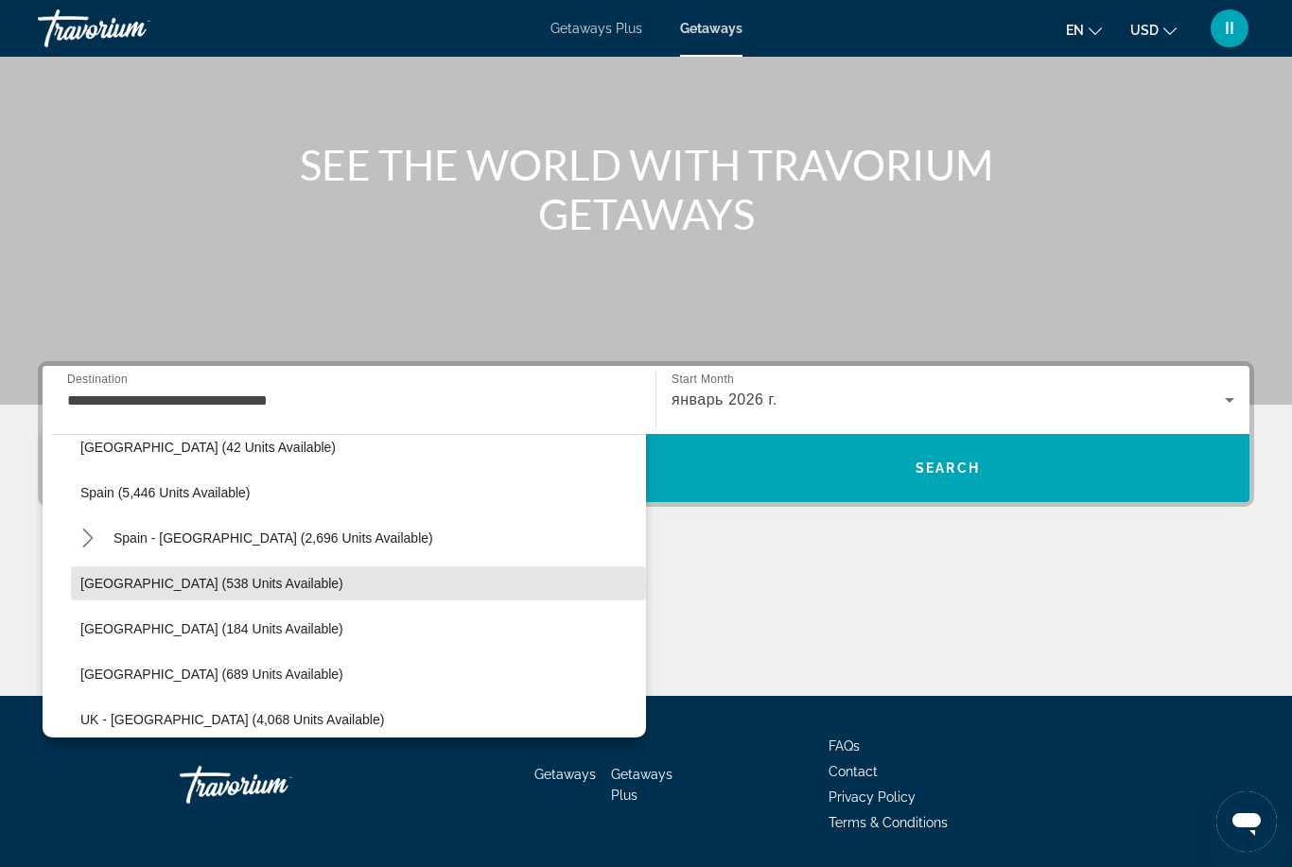
click at [133, 588] on span "[GEOGRAPHIC_DATA] (538 units available)" at bounding box center [211, 583] width 263 height 15
type input "**********"
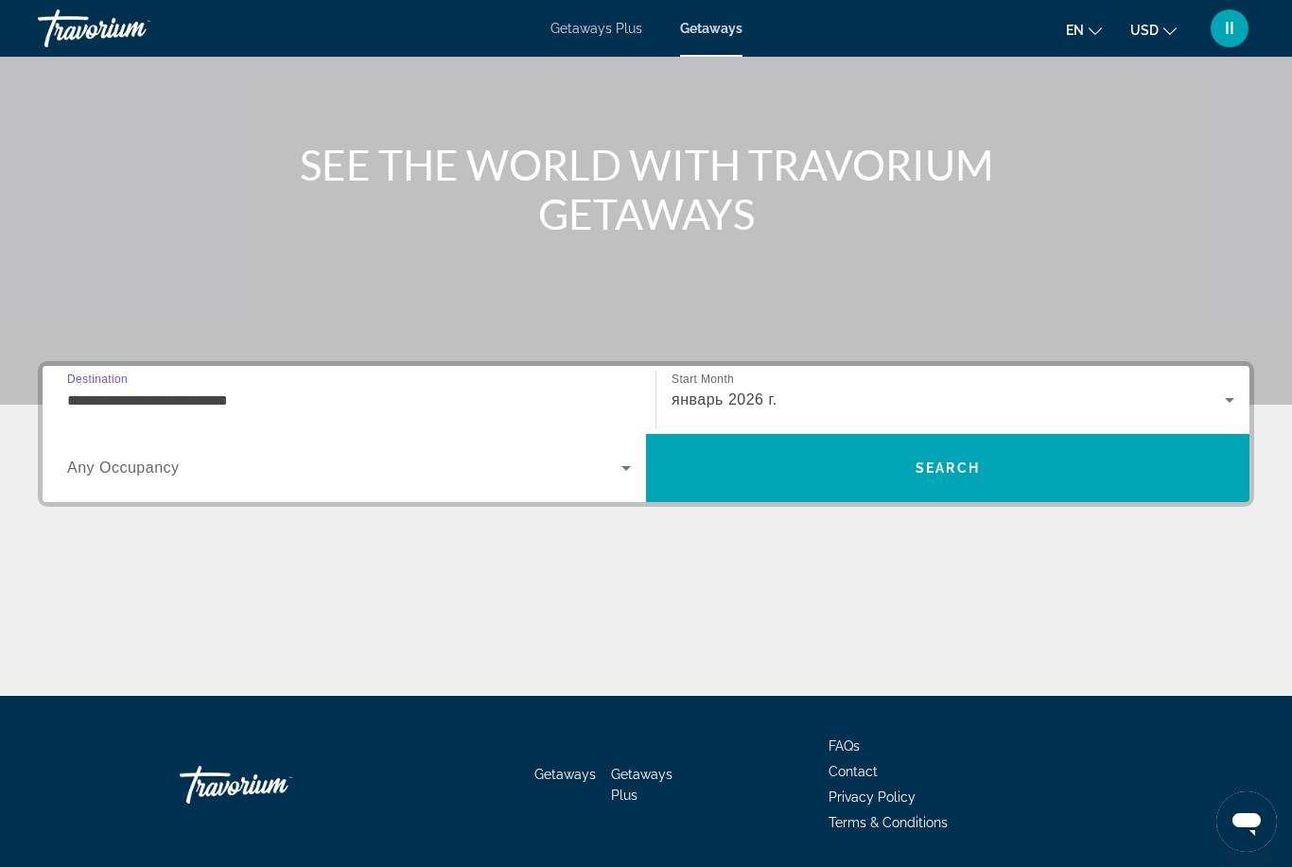
click at [747, 398] on span "январь 2026 г." at bounding box center [725, 400] width 106 height 16
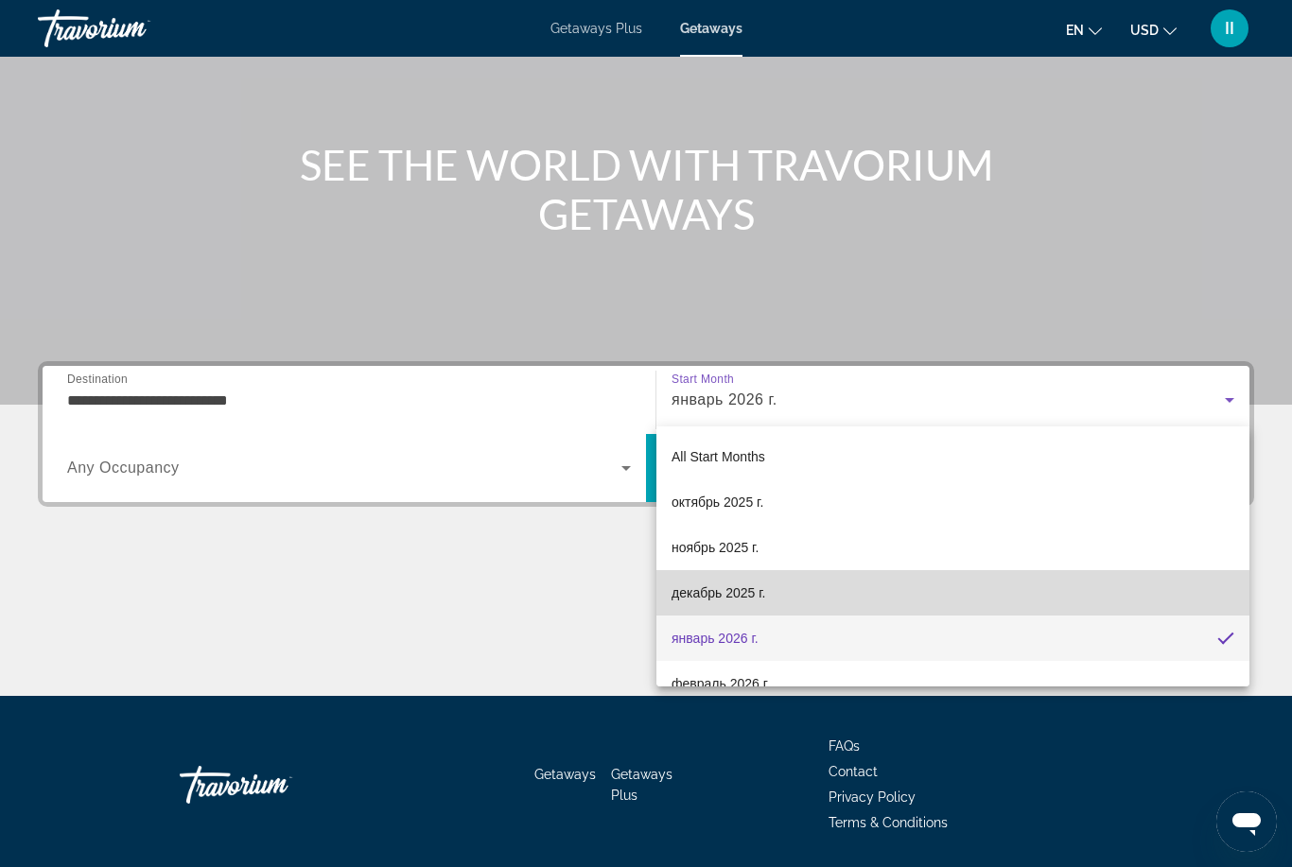
click at [739, 597] on span "декабрь 2025 г." at bounding box center [719, 593] width 94 height 23
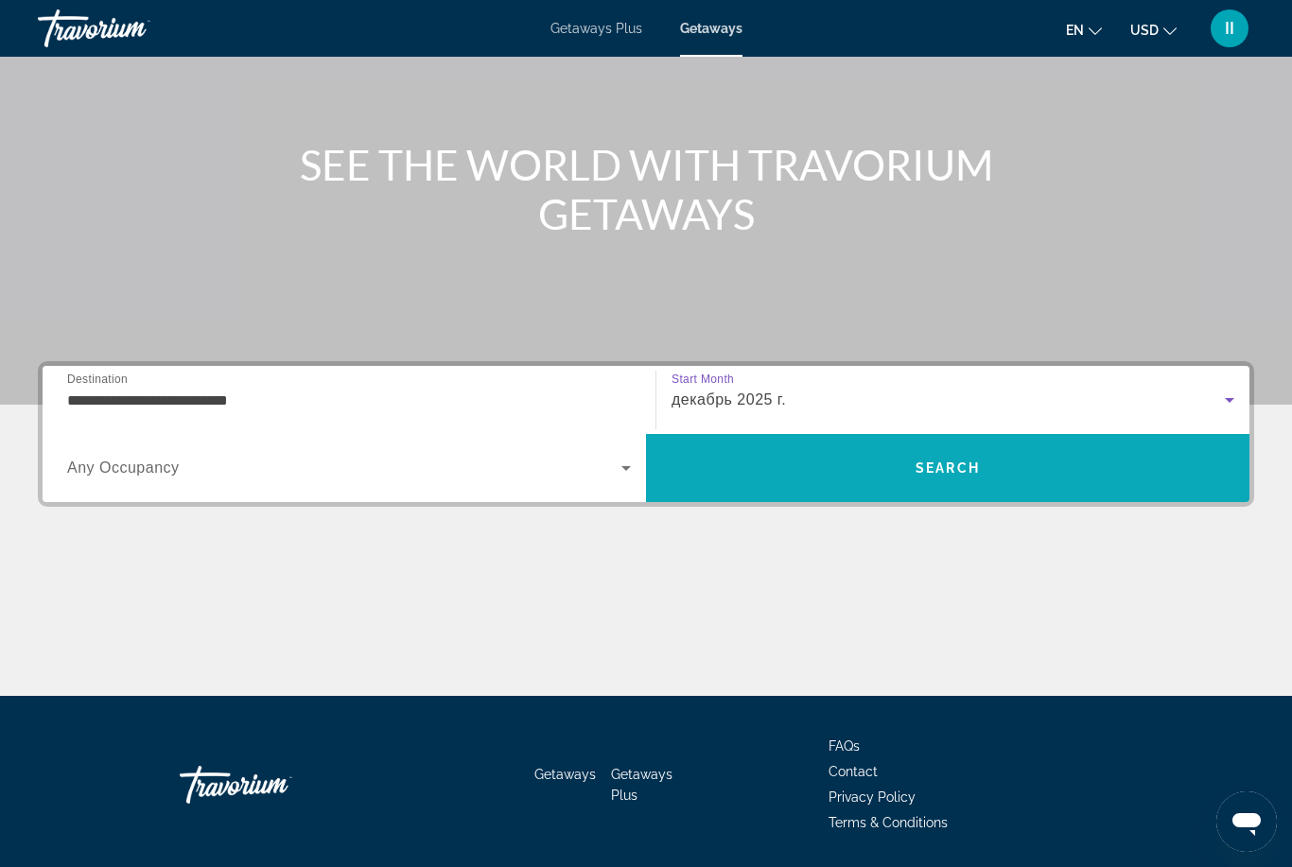
click at [966, 470] on span "Search" at bounding box center [948, 468] width 64 height 15
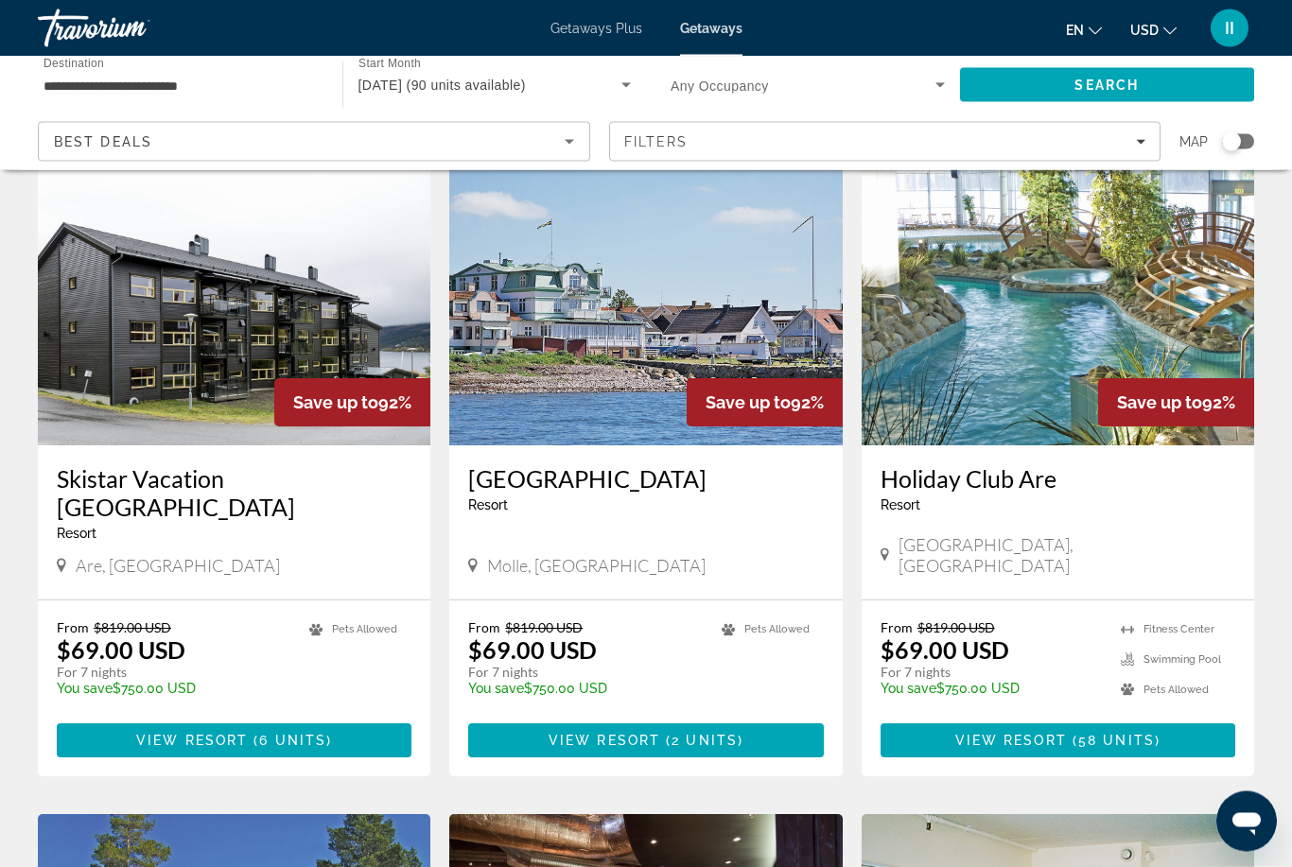
scroll to position [94, 0]
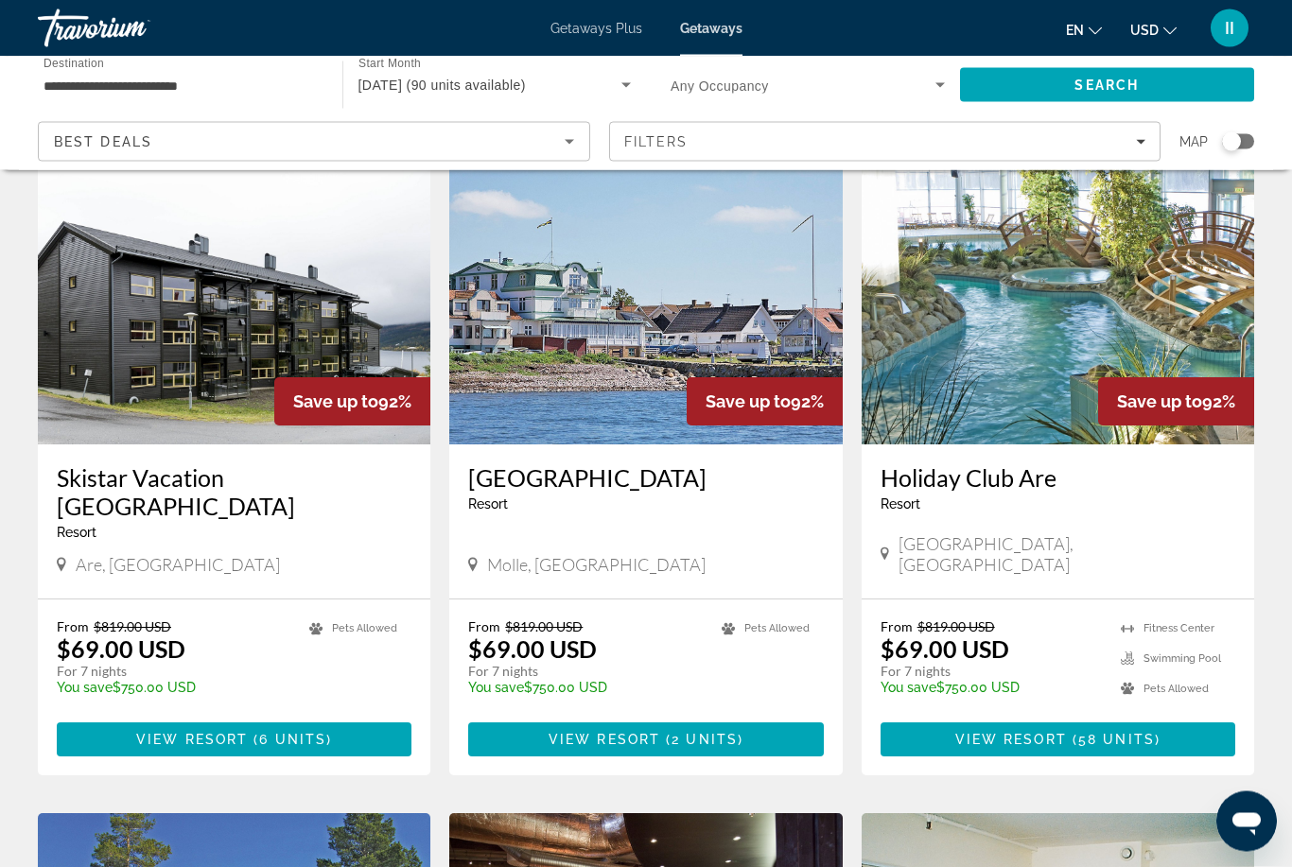
click at [1037, 332] on img "Main content" at bounding box center [1058, 294] width 393 height 303
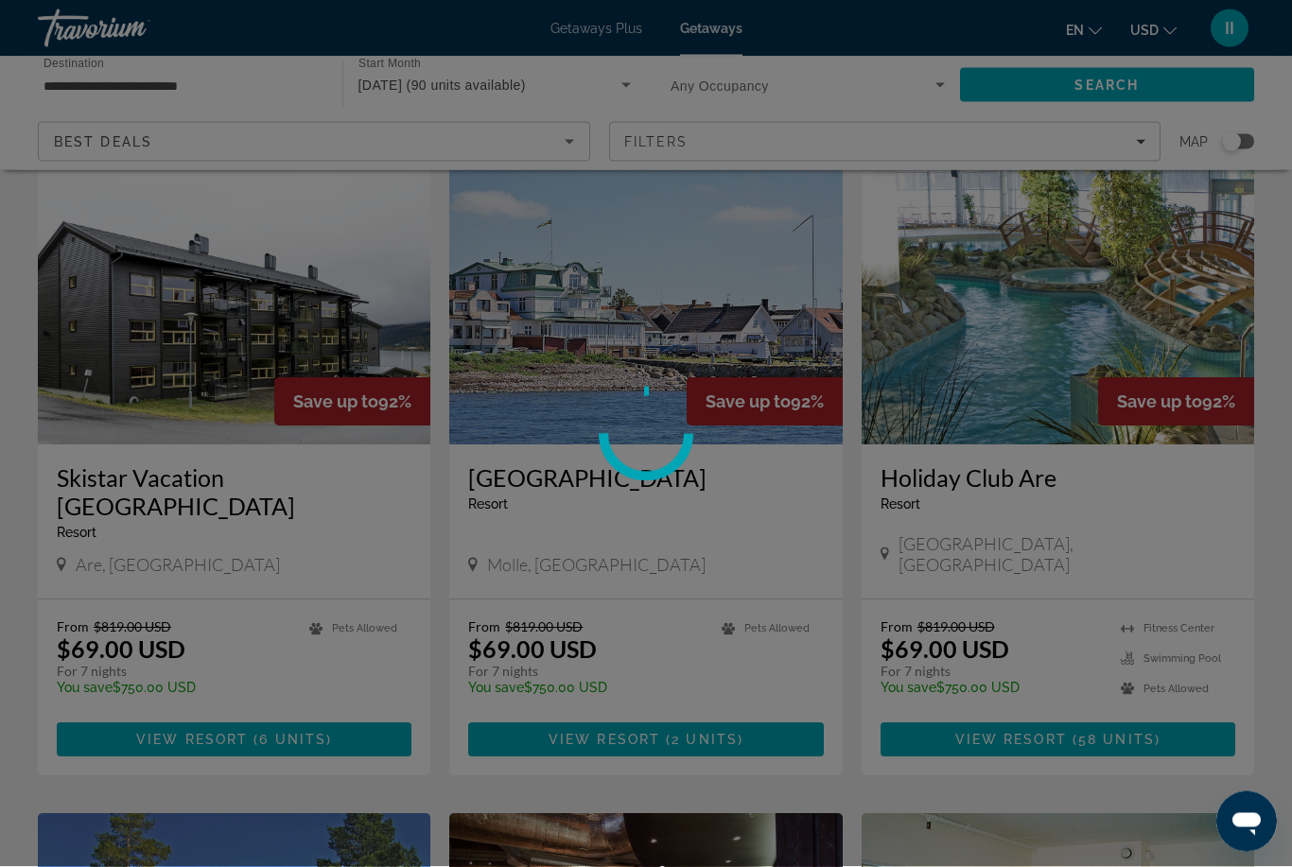
scroll to position [95, 0]
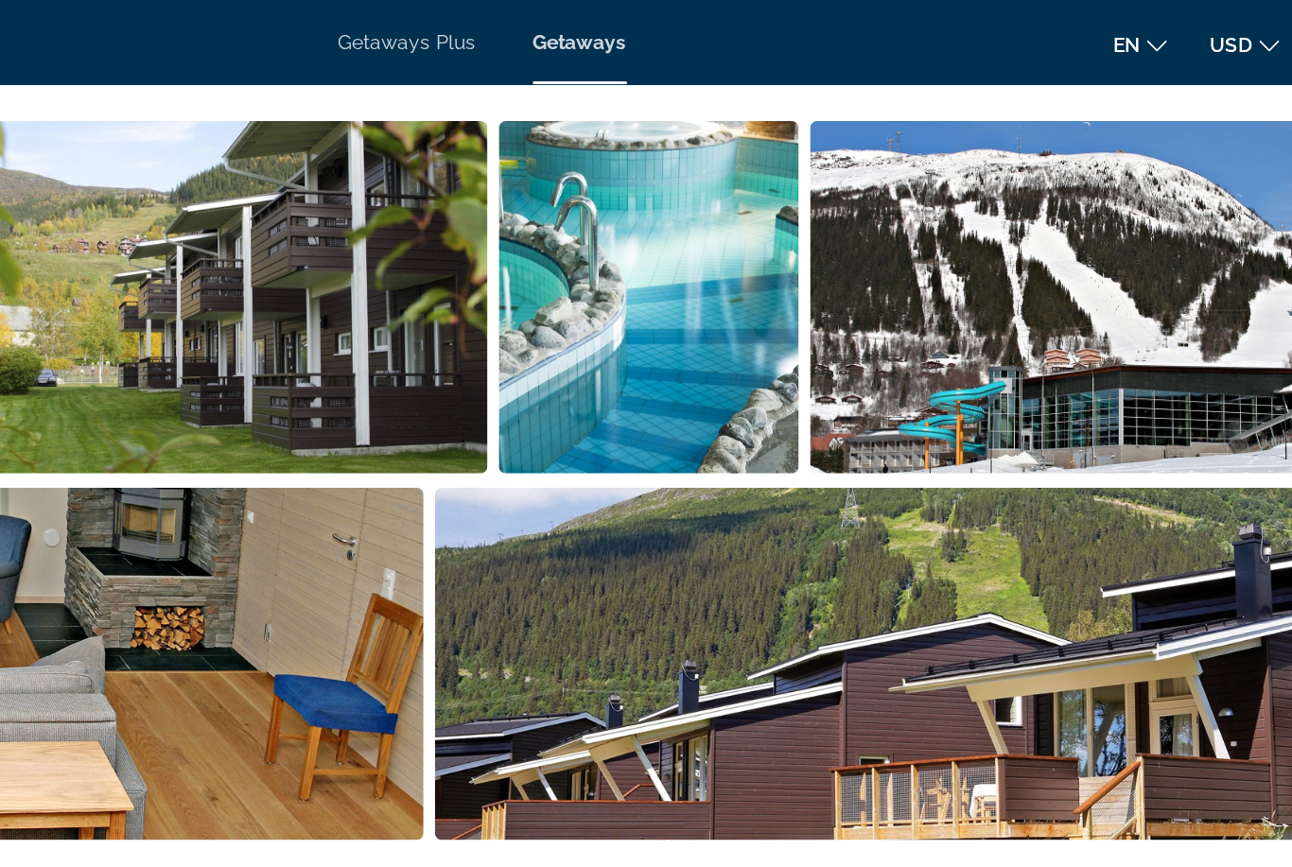
scroll to position [1200, 0]
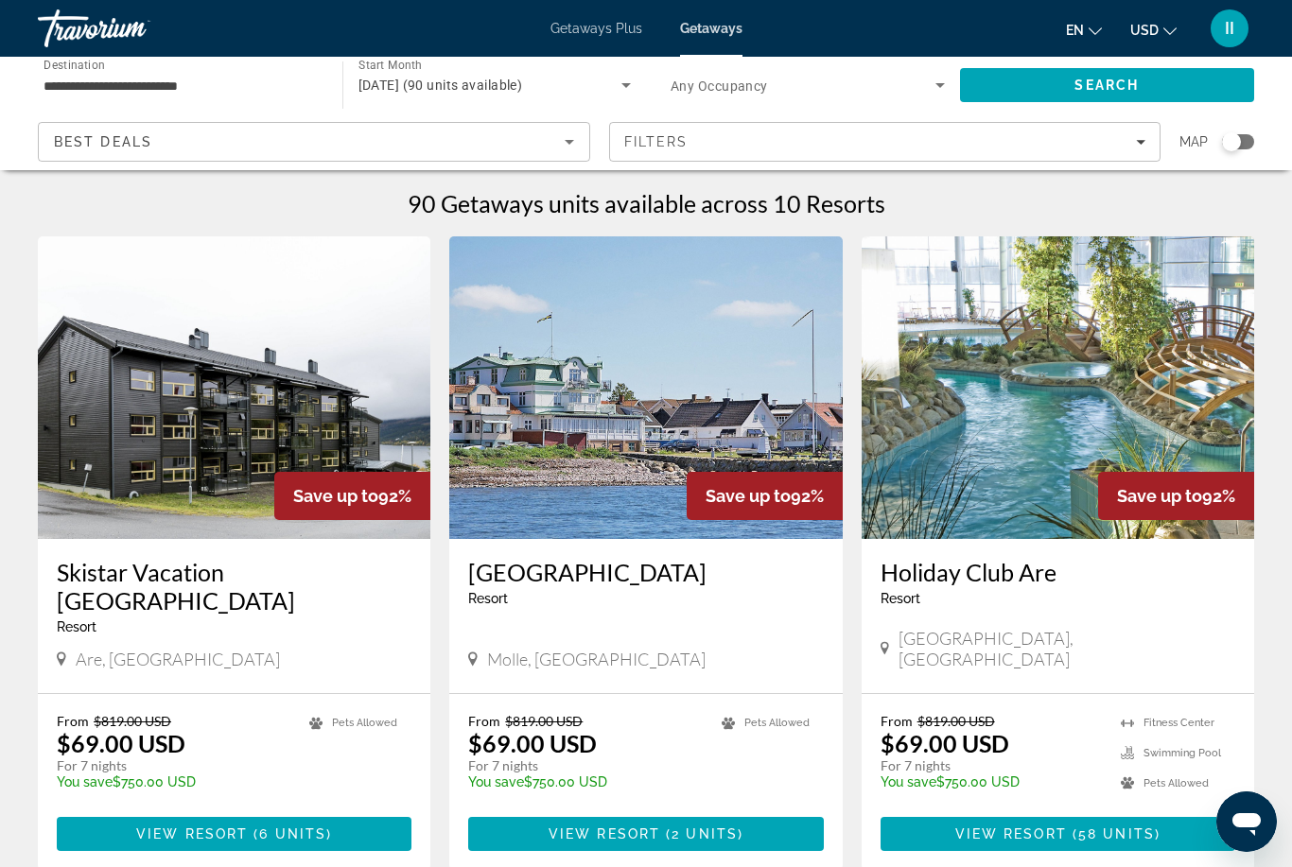
click at [117, 90] on input "**********" at bounding box center [181, 86] width 274 height 23
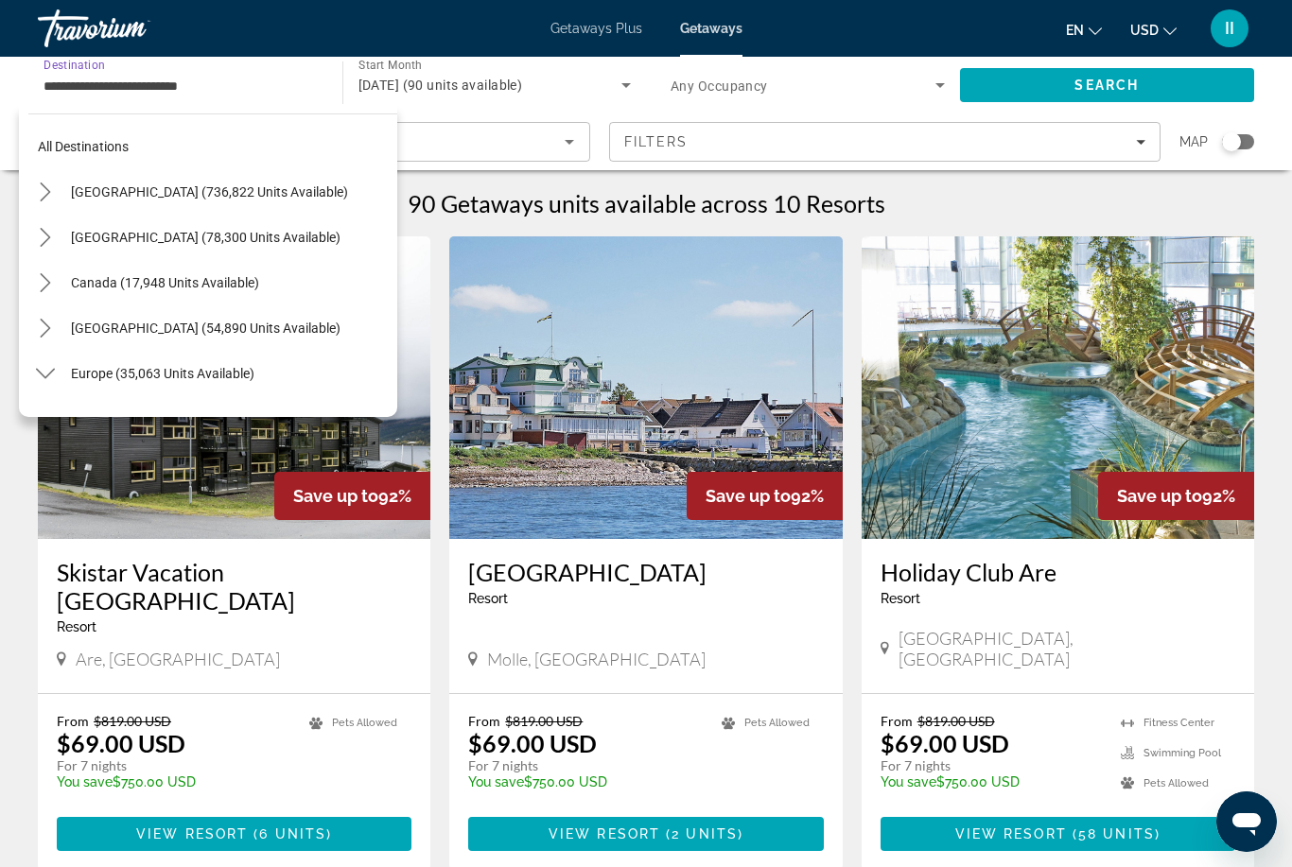
click at [111, 195] on span "[GEOGRAPHIC_DATA] (736,822 units available)" at bounding box center [209, 191] width 277 height 15
type input "**********"
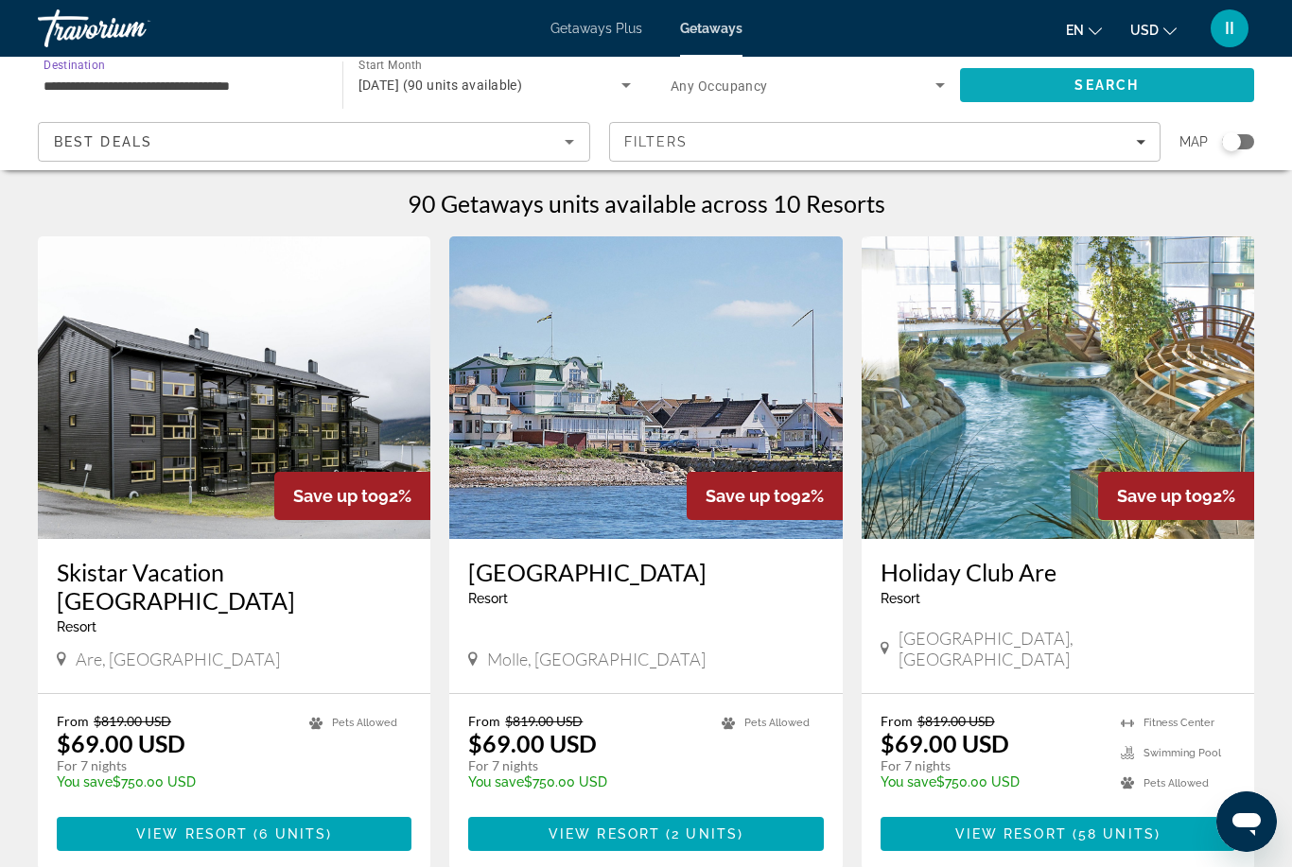
click at [1057, 86] on span "Search" at bounding box center [1107, 84] width 295 height 45
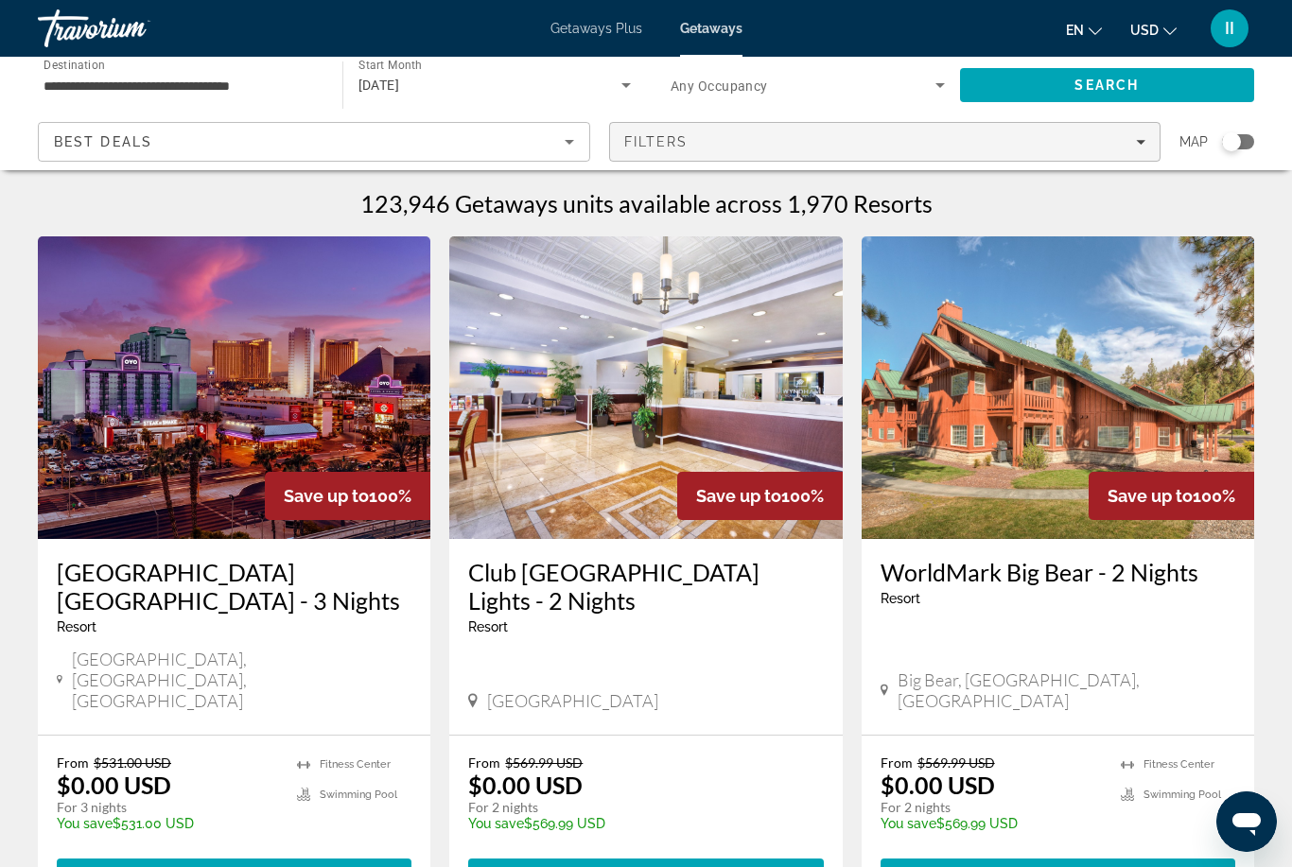
click at [735, 146] on div "Filters" at bounding box center [885, 141] width 522 height 15
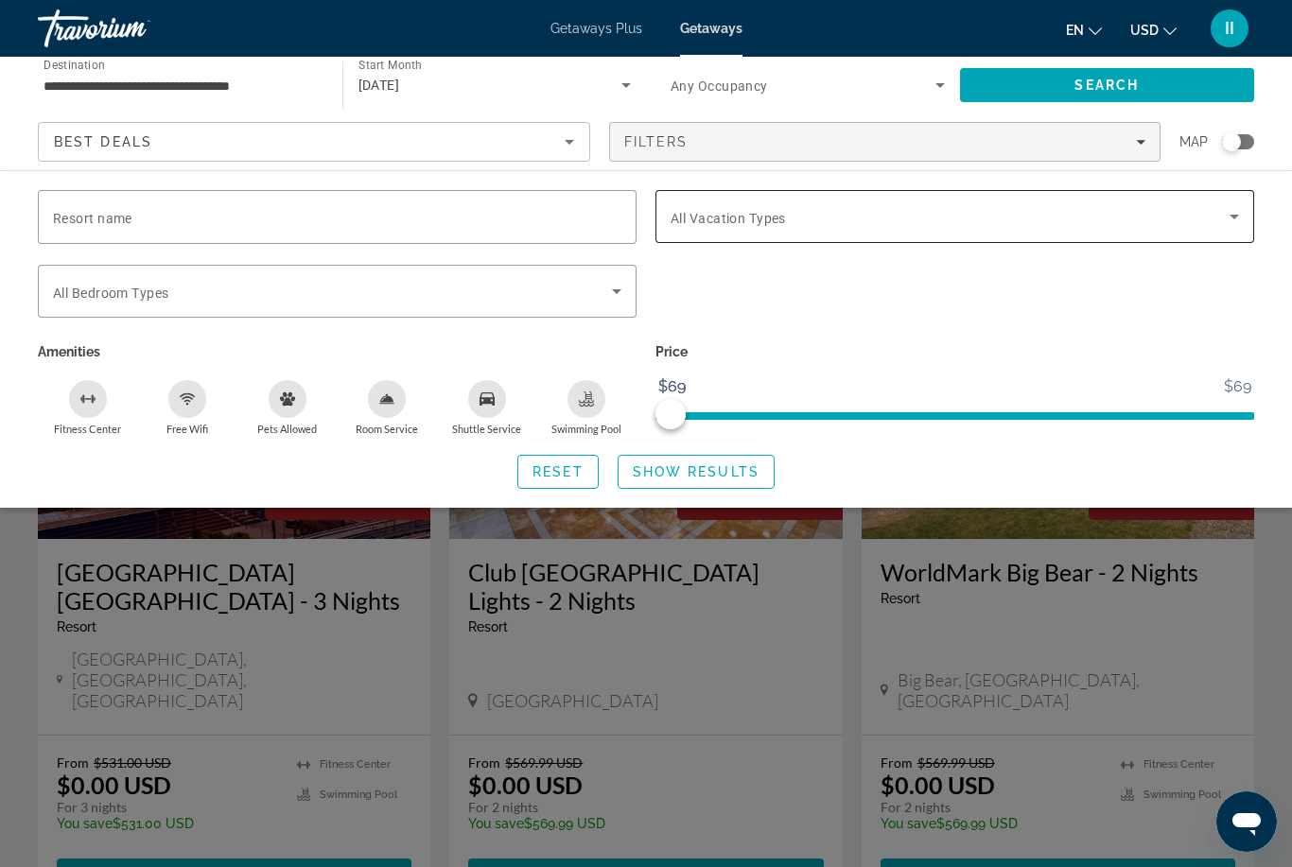
click at [716, 223] on span "All Vacation Types" at bounding box center [728, 218] width 115 height 15
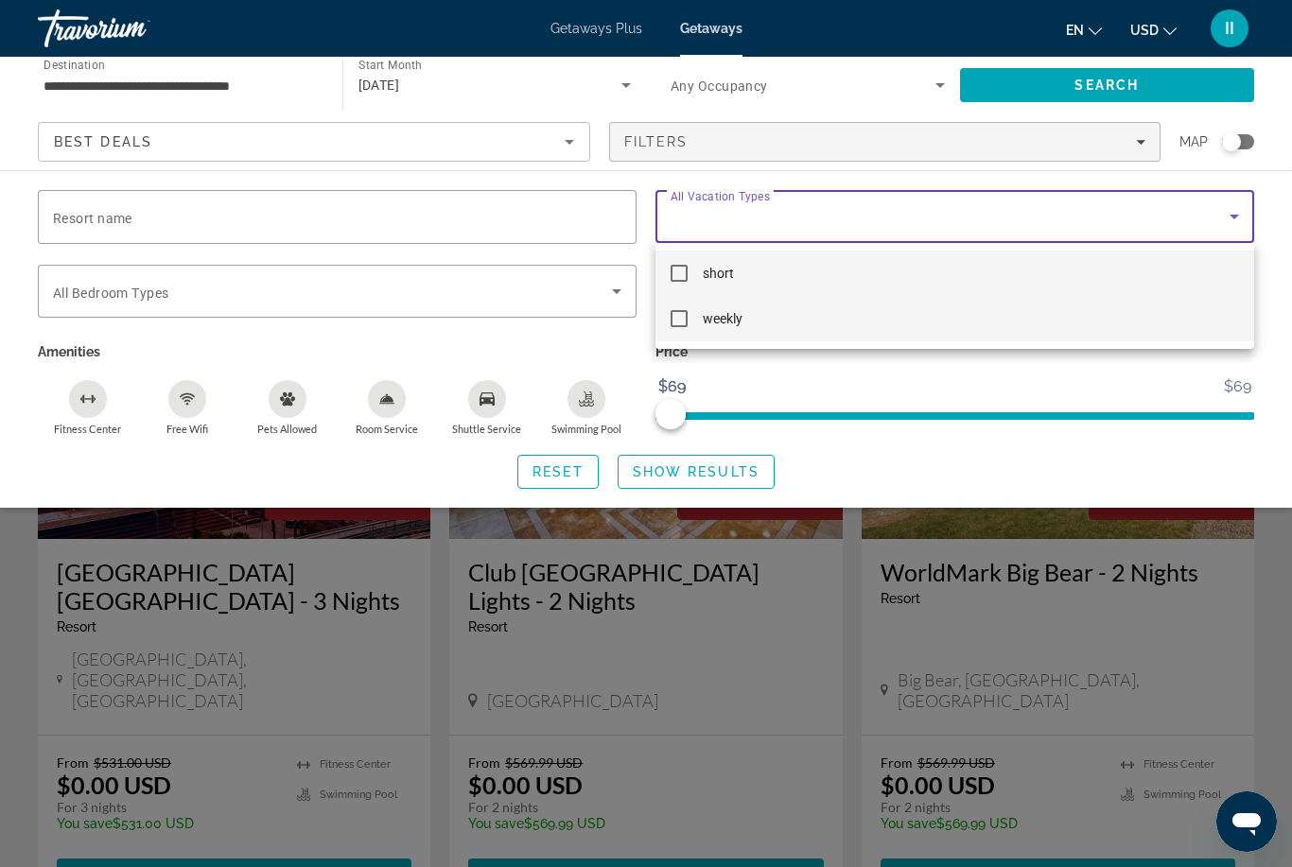
click at [721, 316] on span "weekly" at bounding box center [723, 318] width 40 height 23
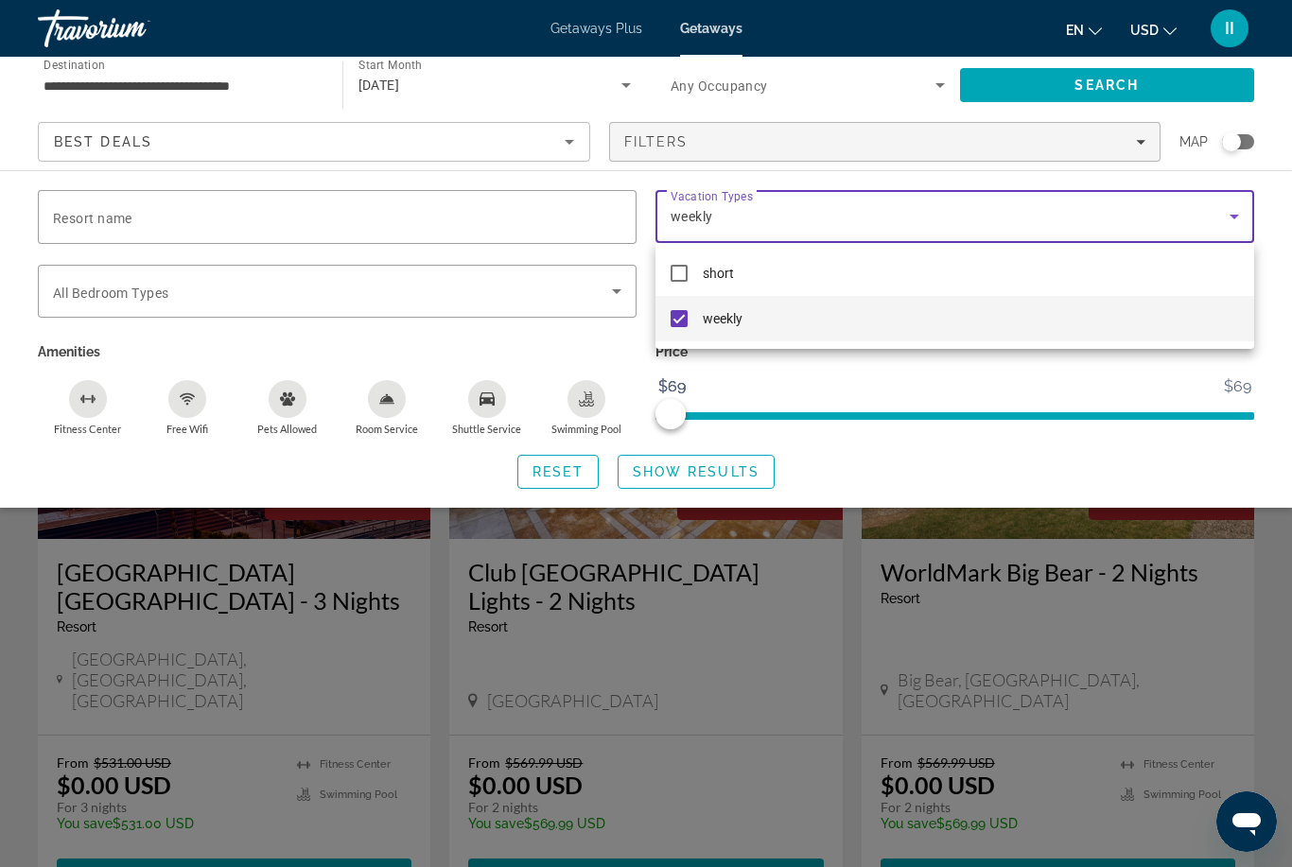
click at [713, 473] on div at bounding box center [646, 433] width 1292 height 867
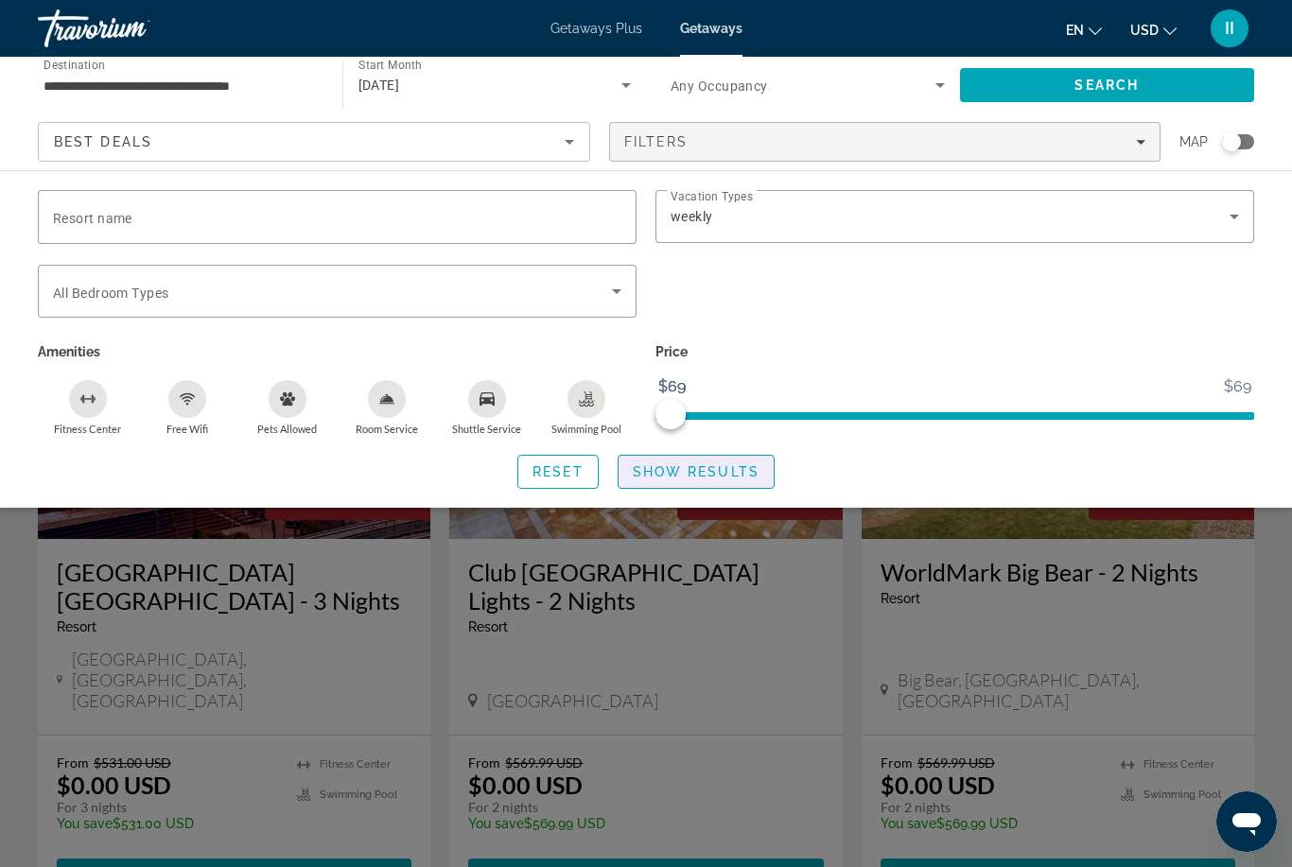
click at [688, 472] on span "Show Results" at bounding box center [696, 471] width 127 height 15
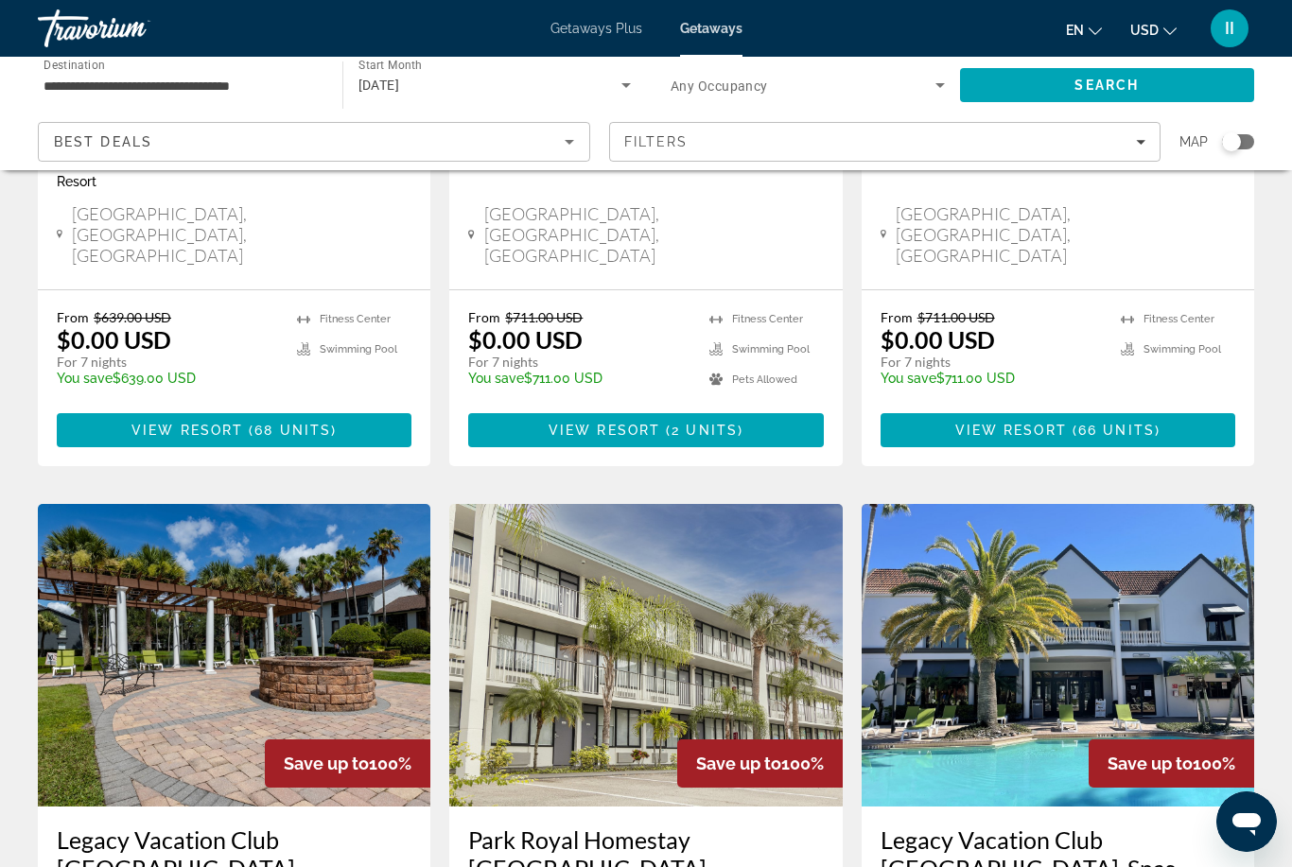
scroll to position [403, 0]
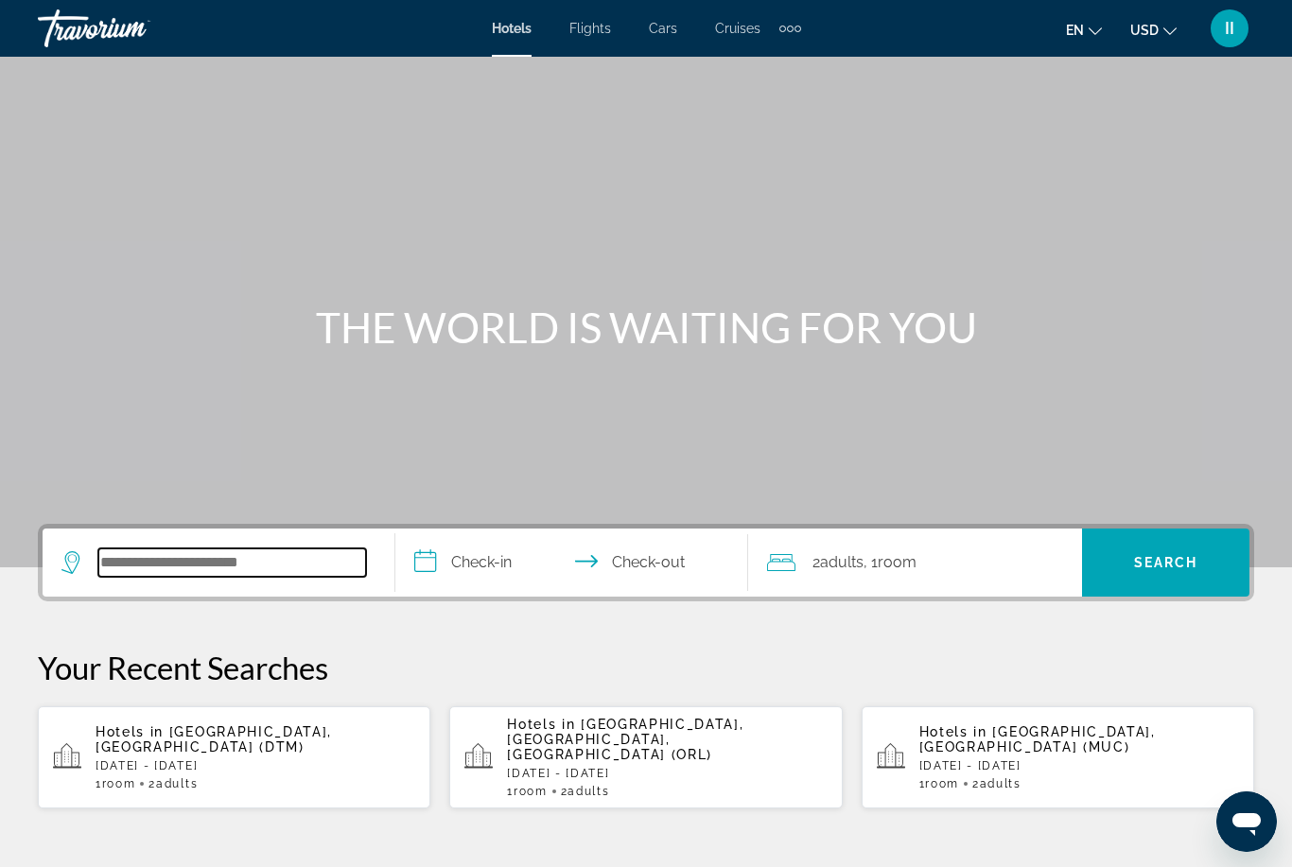
click at [192, 561] on input "Search hotel destination" at bounding box center [232, 563] width 268 height 28
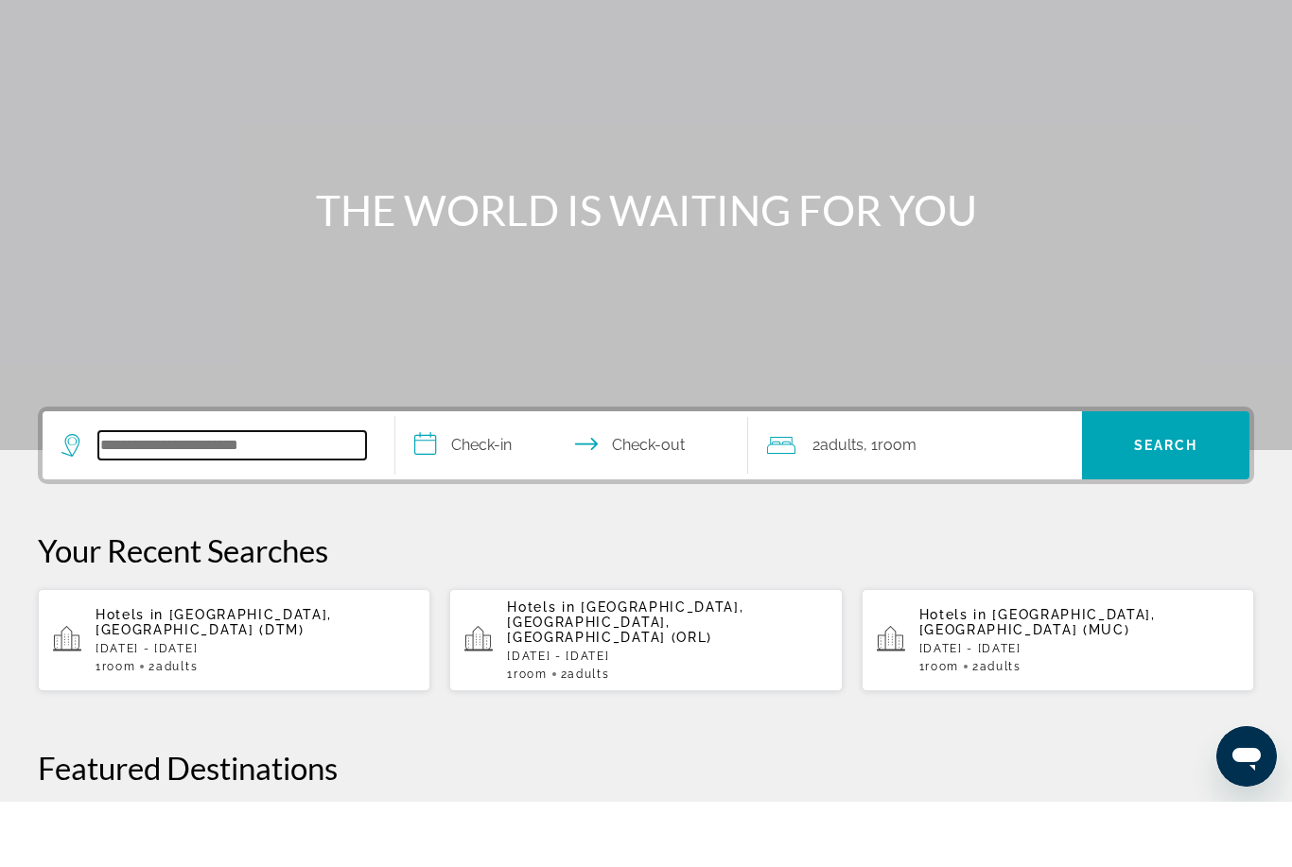
scroll to position [397, 0]
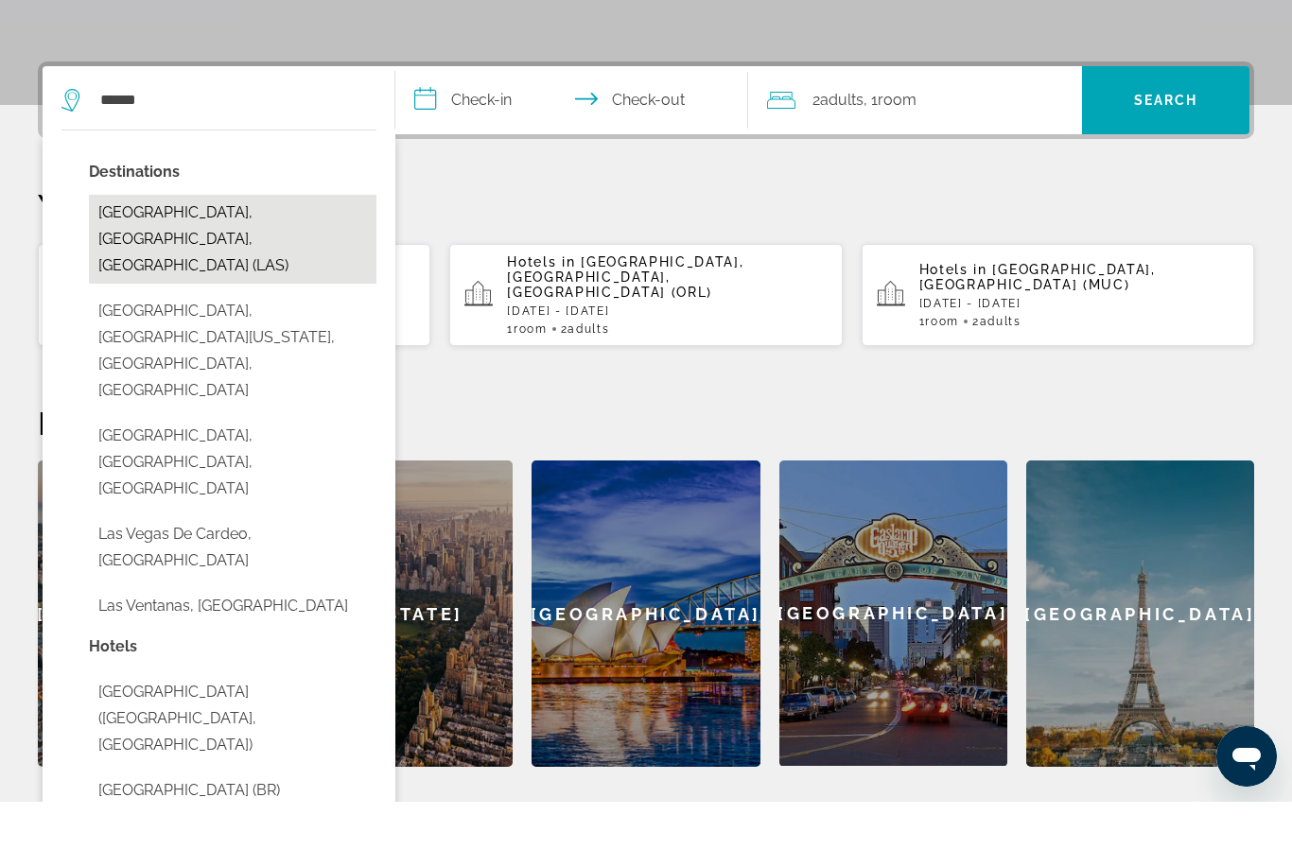
click at [280, 260] on button "Las Vegas, NV, United States (LAS)" at bounding box center [233, 304] width 288 height 89
type input "**********"
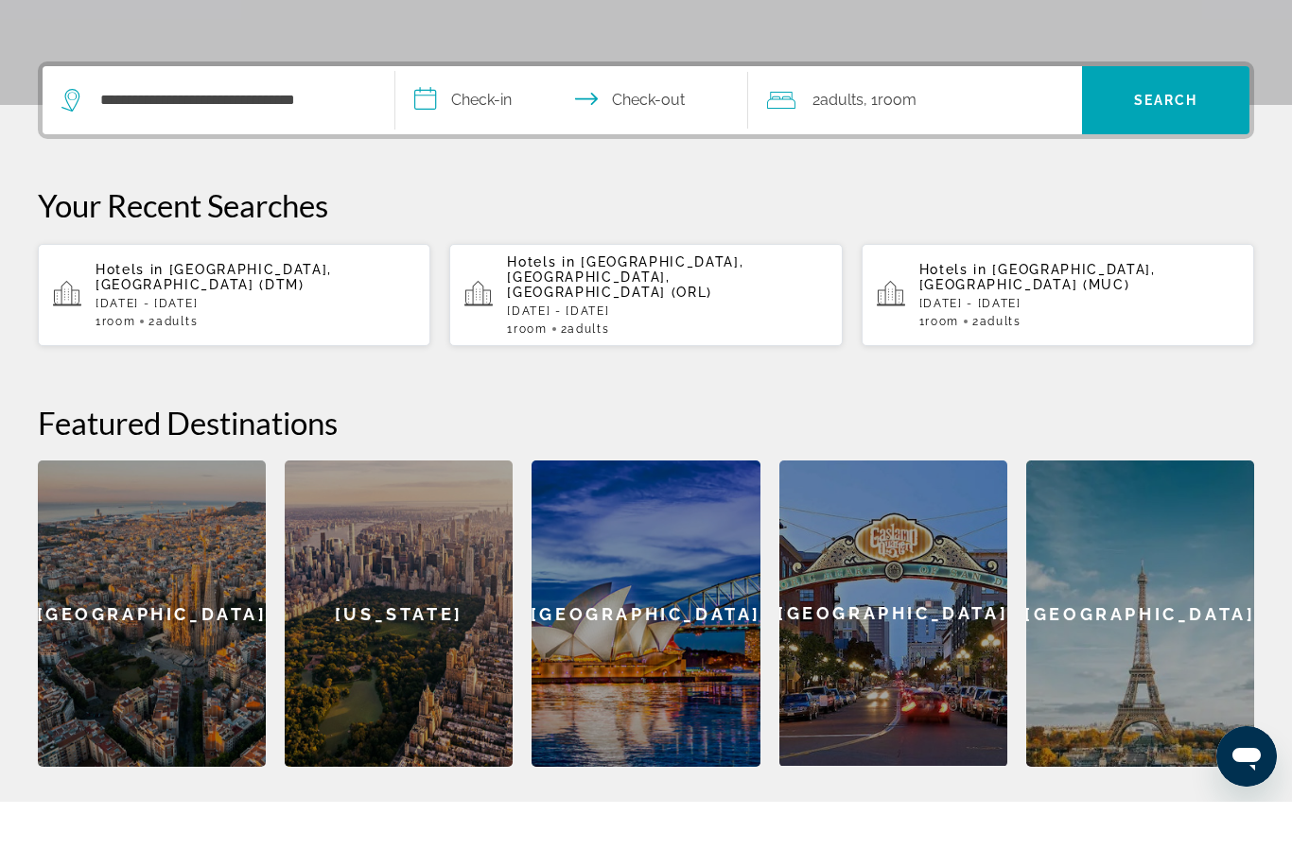
click at [486, 131] on input "**********" at bounding box center [575, 168] width 360 height 74
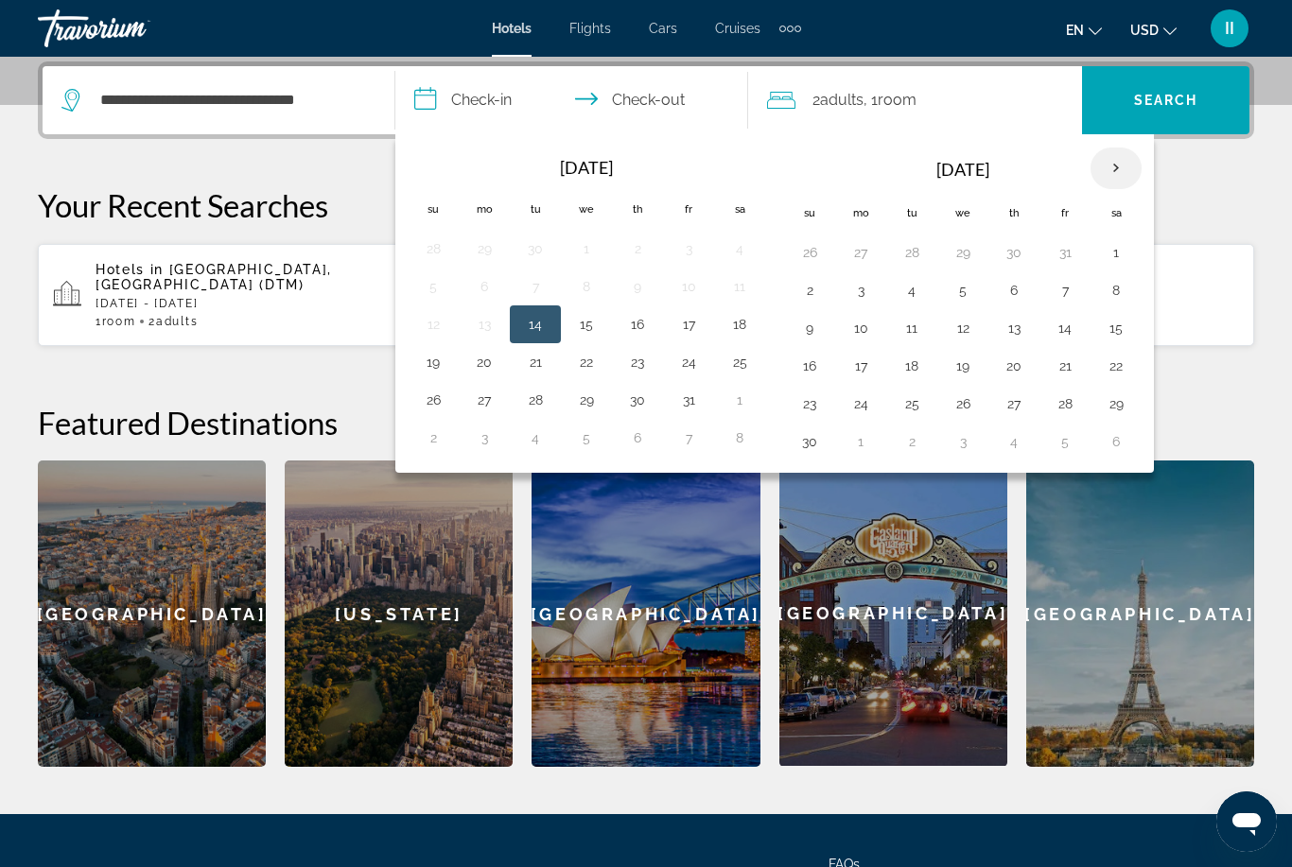
click at [1113, 173] on th "Next month" at bounding box center [1116, 169] width 51 height 42
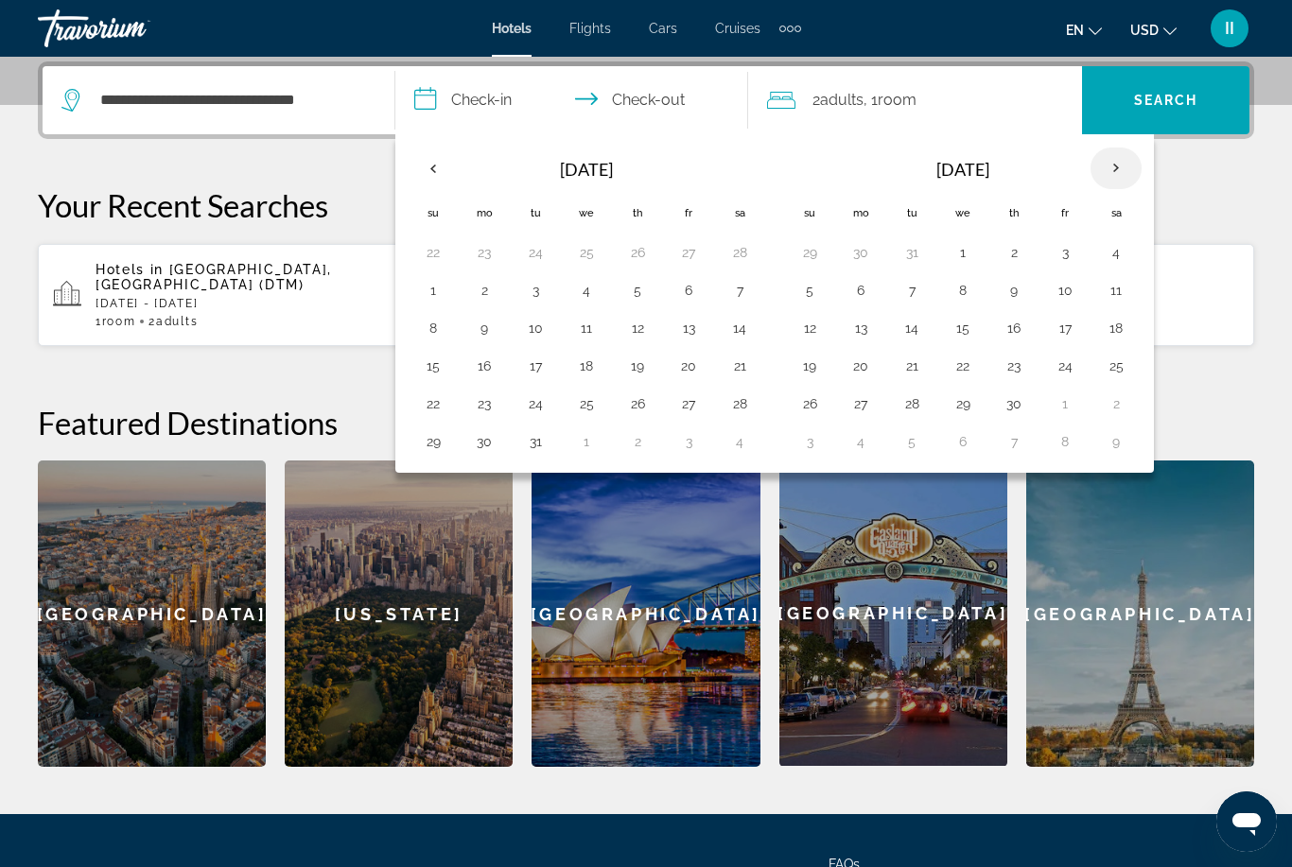
click at [1113, 173] on th "Next month" at bounding box center [1116, 169] width 51 height 42
click at [434, 163] on th "Previous month" at bounding box center [433, 169] width 51 height 42
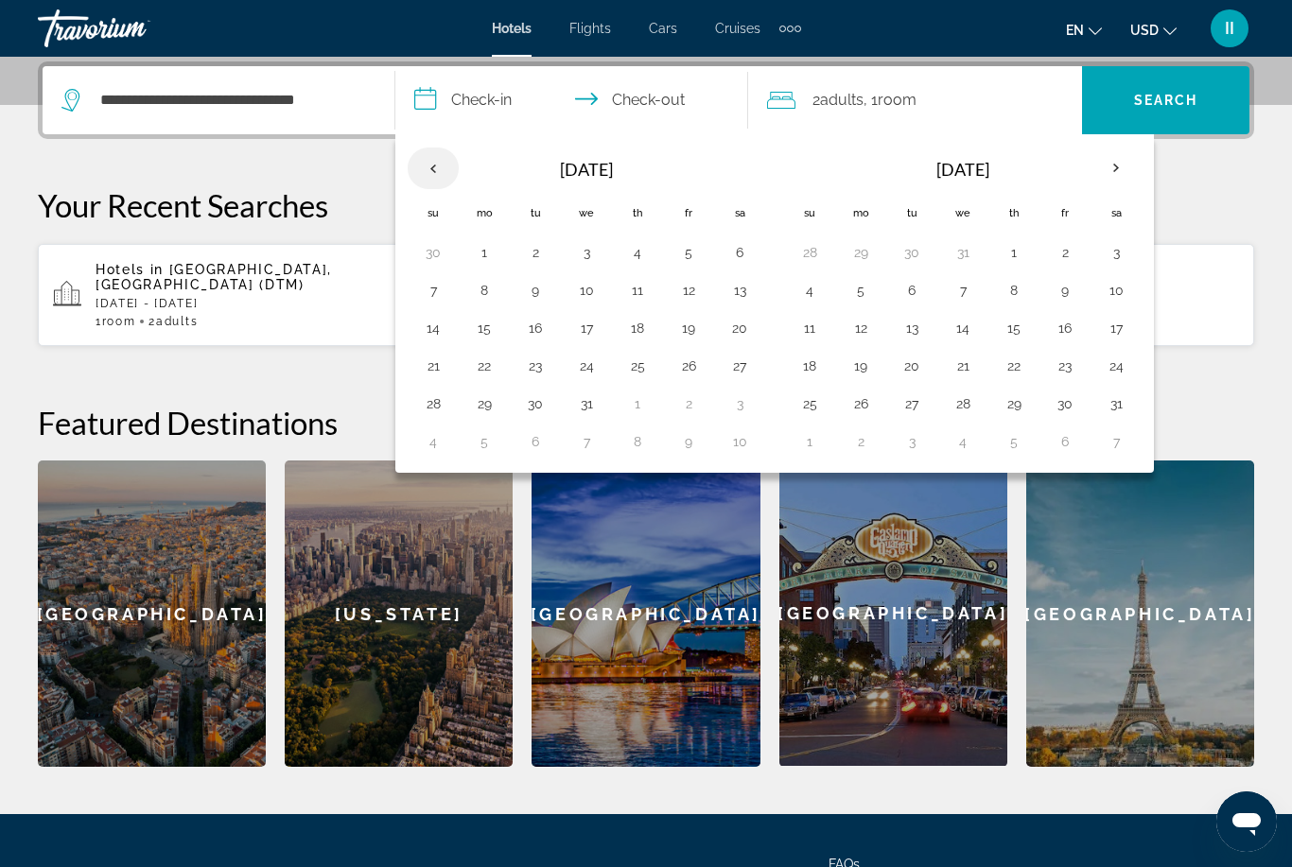
click at [434, 163] on th "Previous month" at bounding box center [433, 169] width 51 height 42
click at [861, 336] on button "10" at bounding box center [861, 328] width 30 height 26
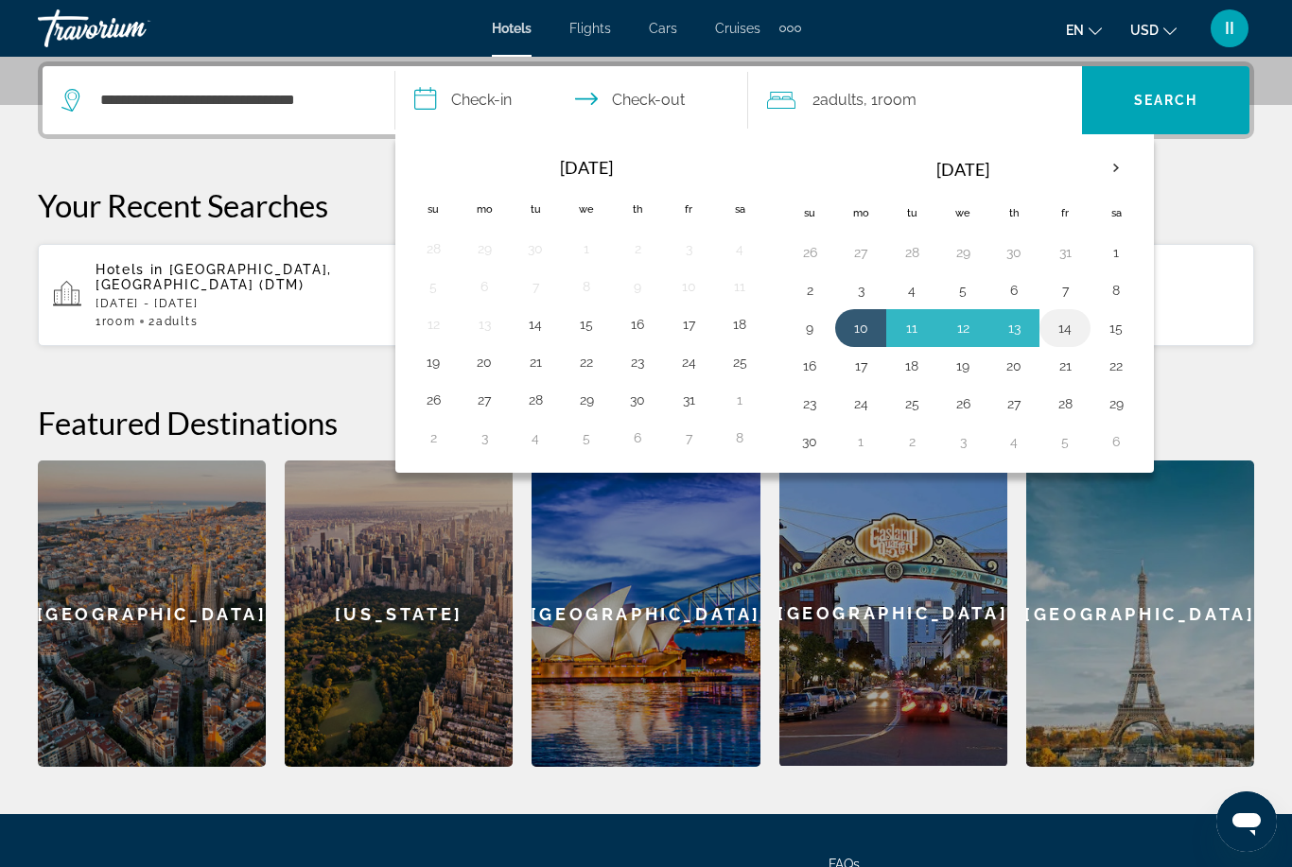
click at [1064, 326] on button "14" at bounding box center [1065, 328] width 30 height 26
type input "**********"
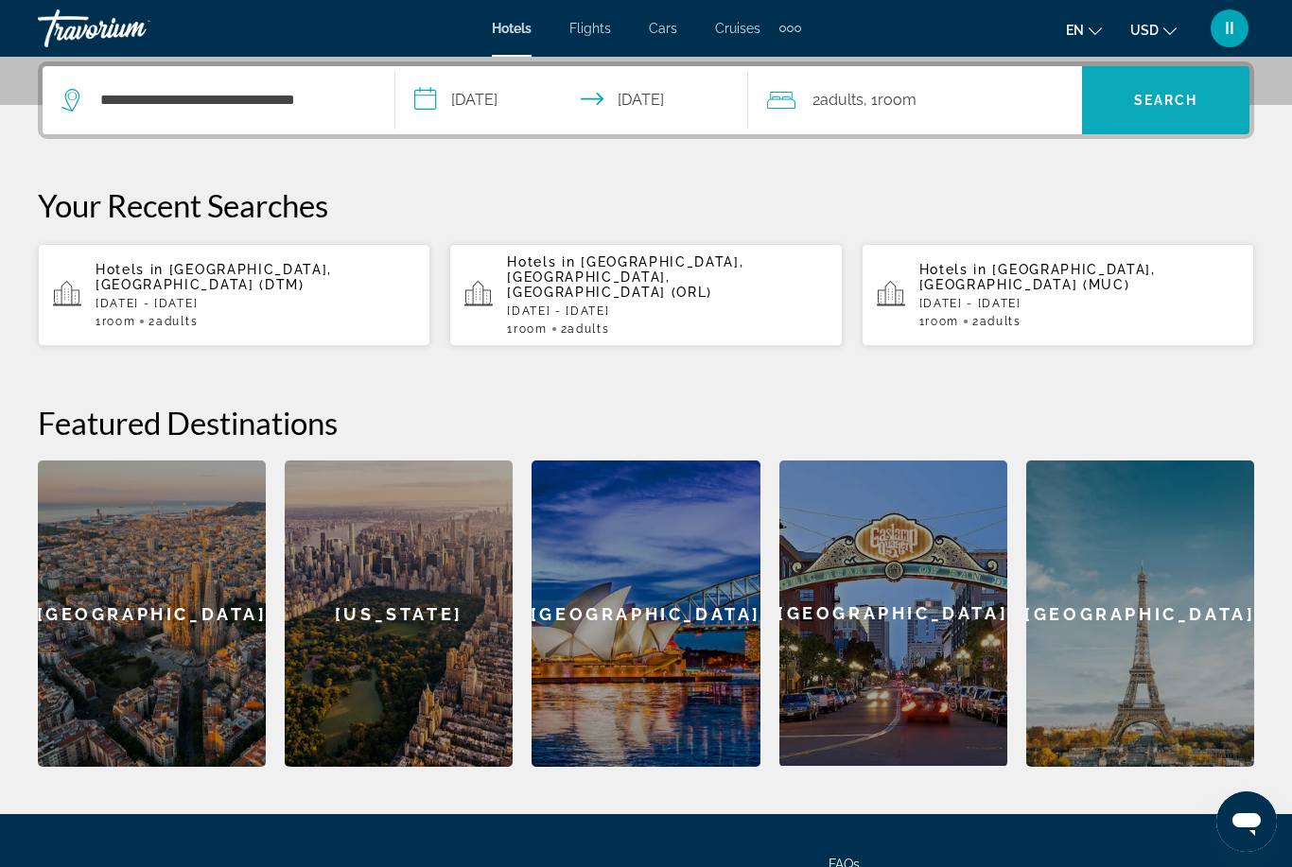
click at [1139, 102] on span "Search" at bounding box center [1166, 100] width 64 height 15
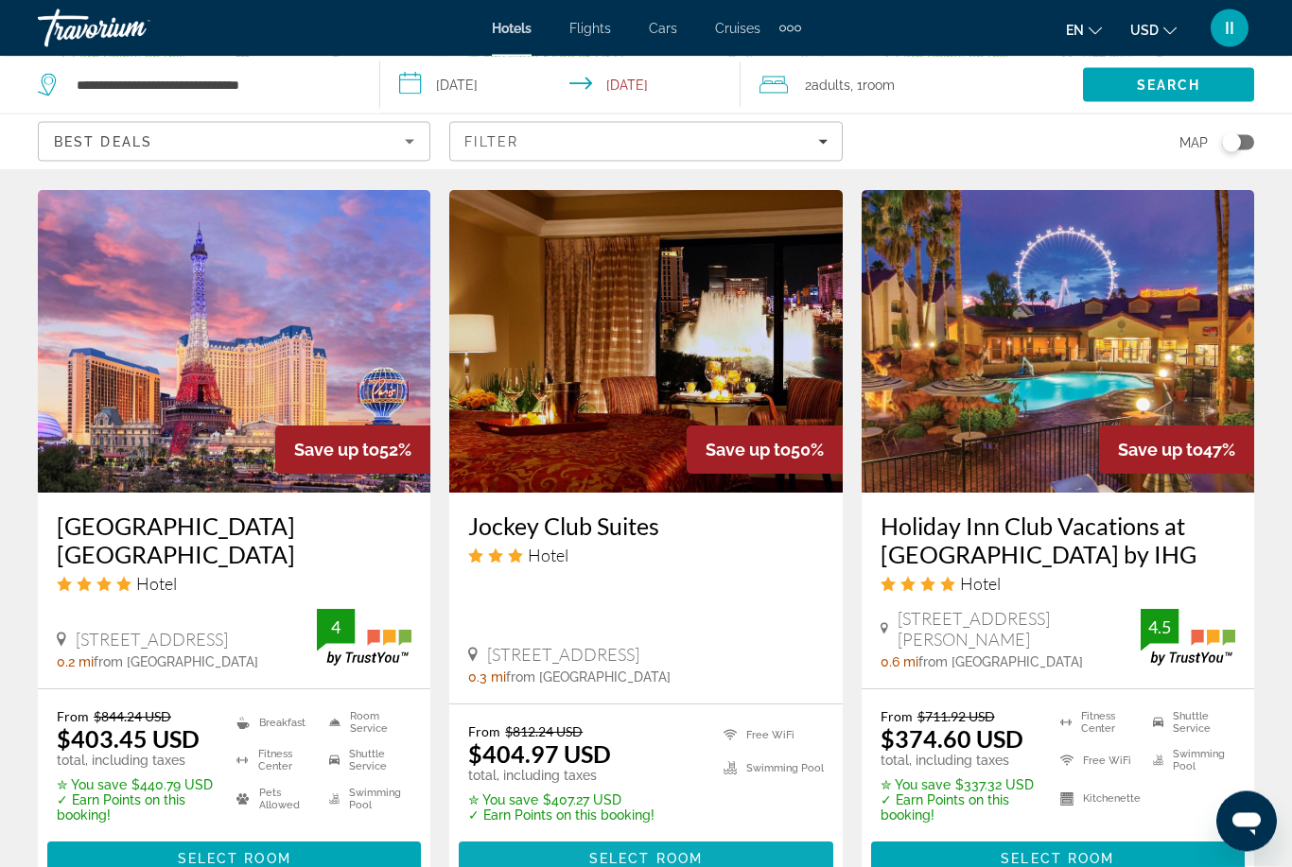
scroll to position [2356, 0]
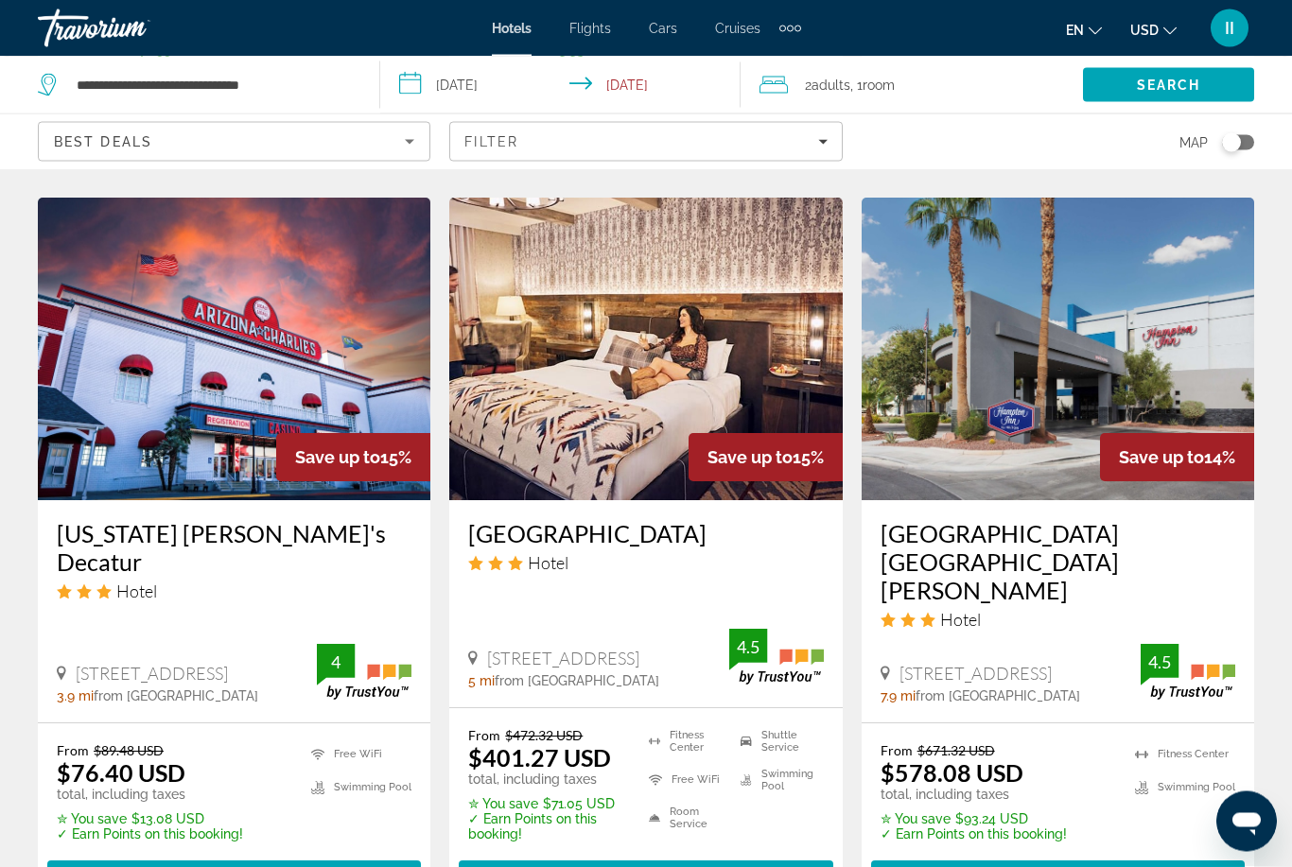
scroll to position [2549, 0]
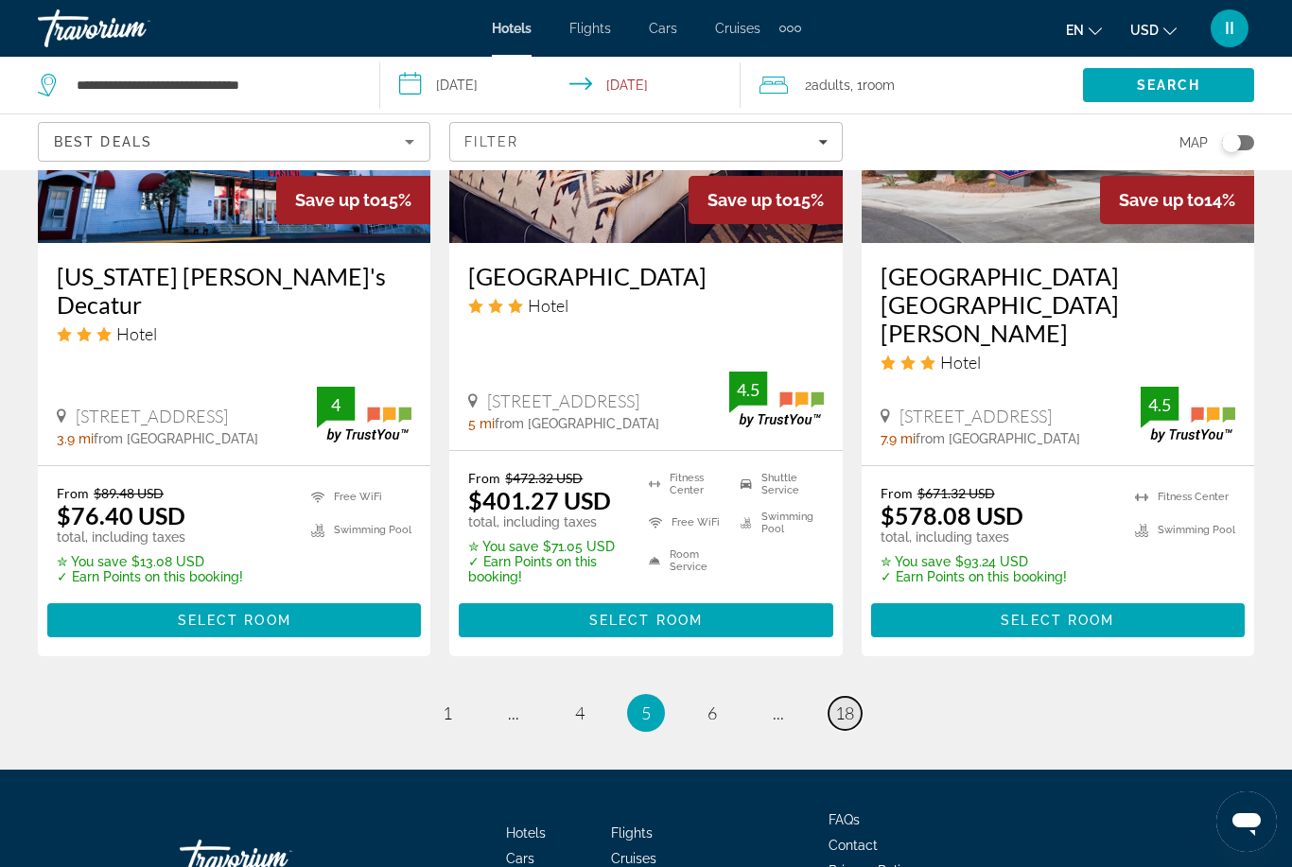
click at [848, 703] on span "18" at bounding box center [844, 713] width 19 height 21
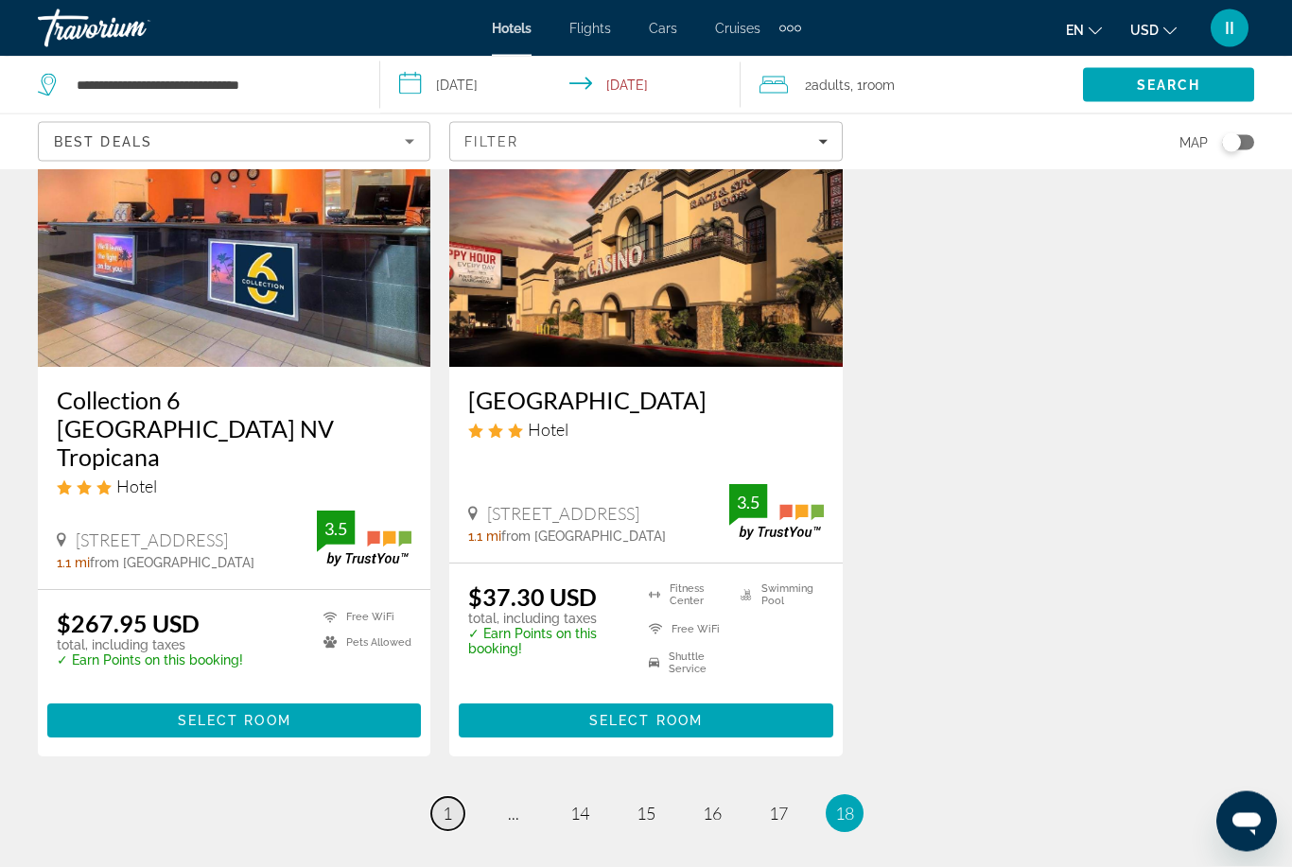
scroll to position [1583, 0]
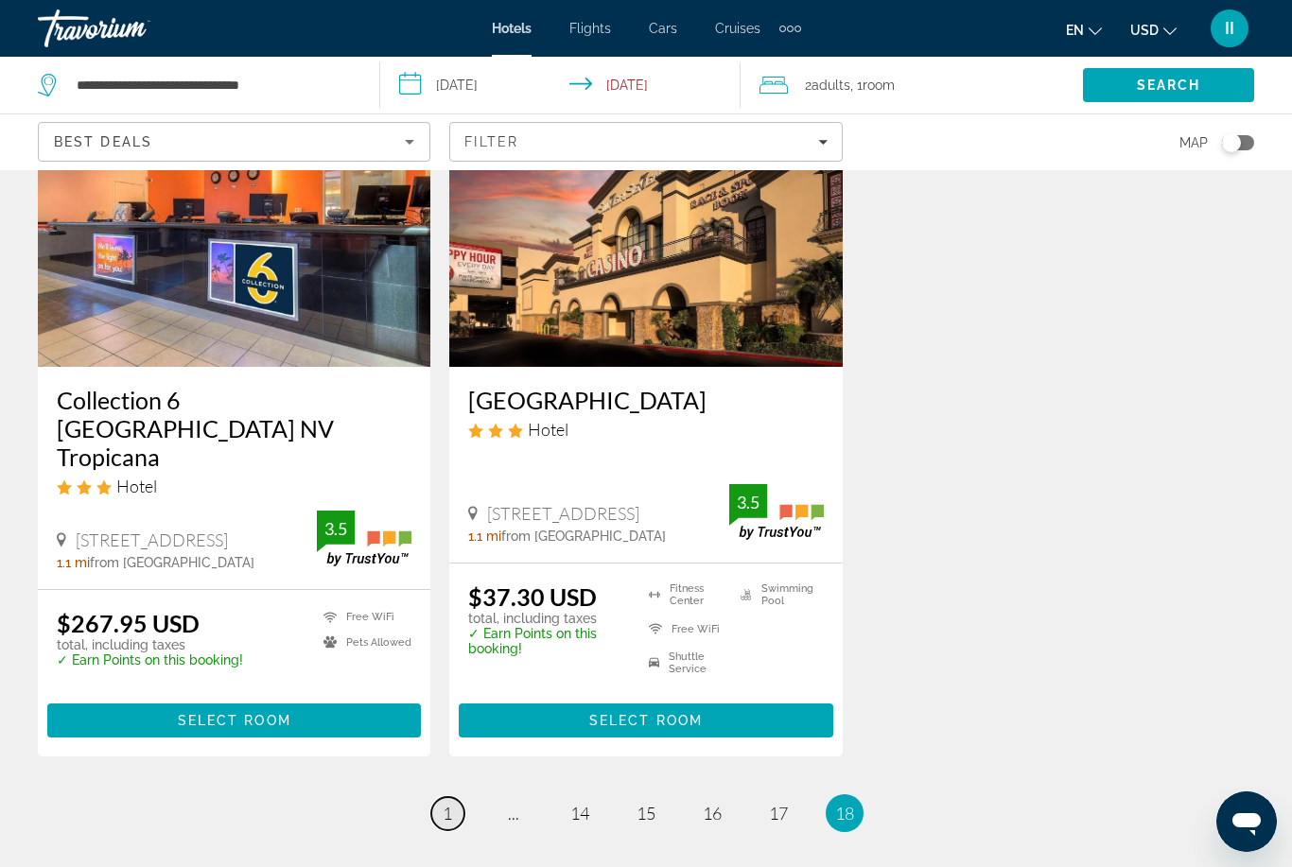
click at [445, 803] on span "1" at bounding box center [447, 813] width 9 height 21
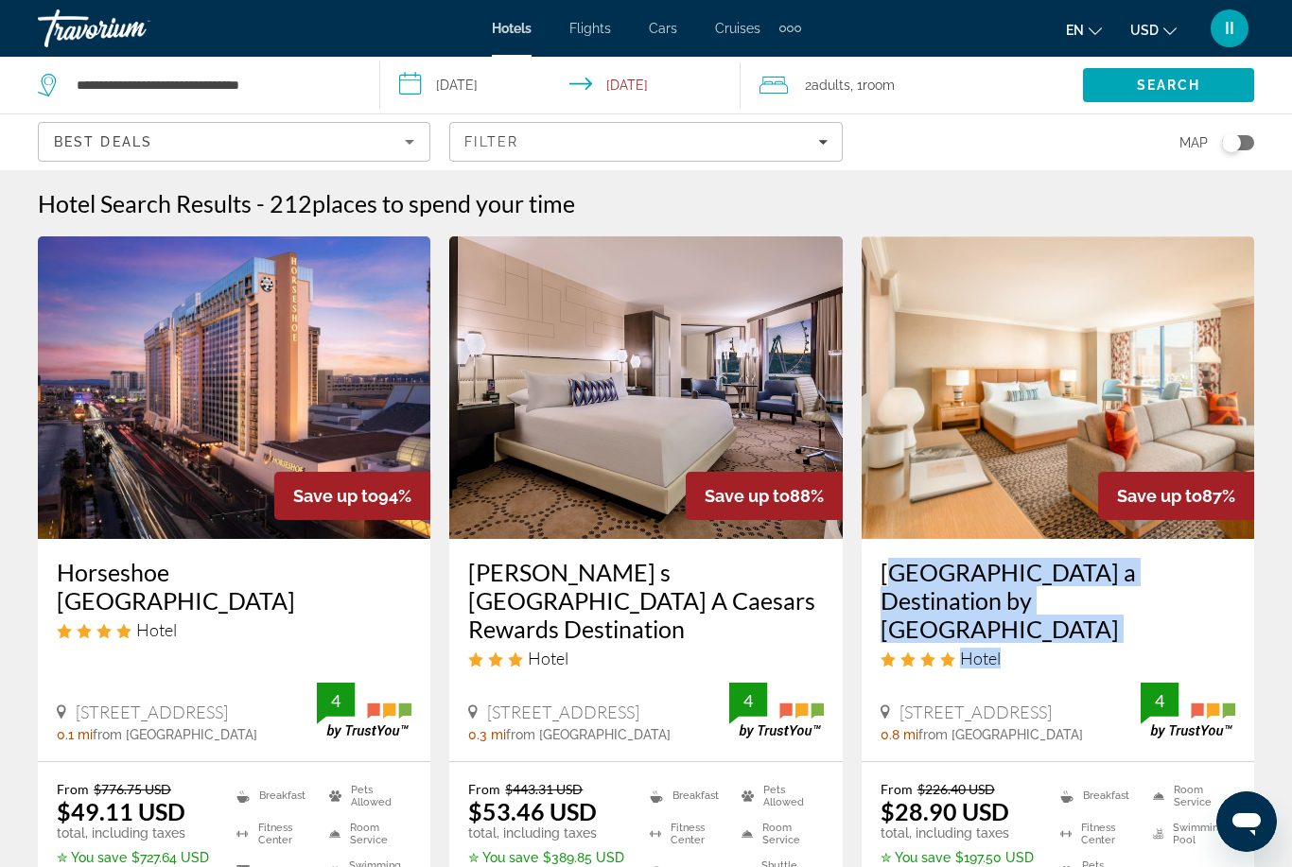
drag, startPoint x: 871, startPoint y: 558, endPoint x: 1064, endPoint y: 648, distance: 212.9
click at [1060, 639] on div "Rio Hotel & Casino a Destination by Hyatt Hotel Hotel 3700 W Flamingo Rd, Las V…" at bounding box center [1058, 650] width 393 height 222
copy div "Rio Hotel & Casino a Destination by Hyatt Hotel Hotel"
